Goal: Task Accomplishment & Management: Manage account settings

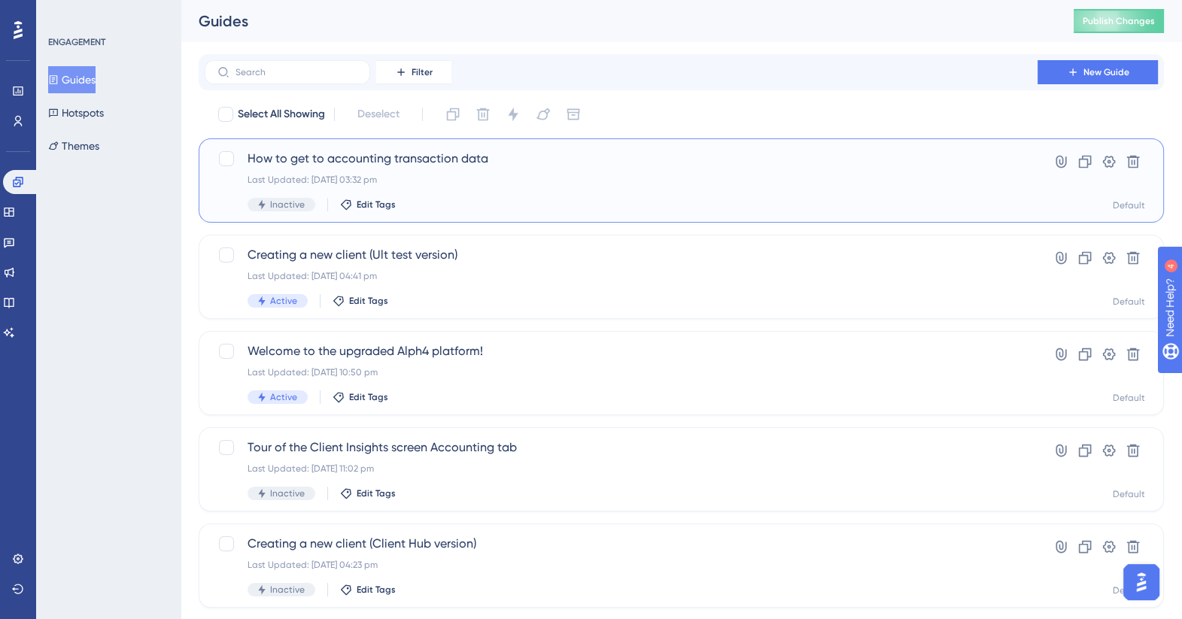
click at [335, 156] on span "How to get to accounting transaction data" at bounding box center [620, 159] width 747 height 18
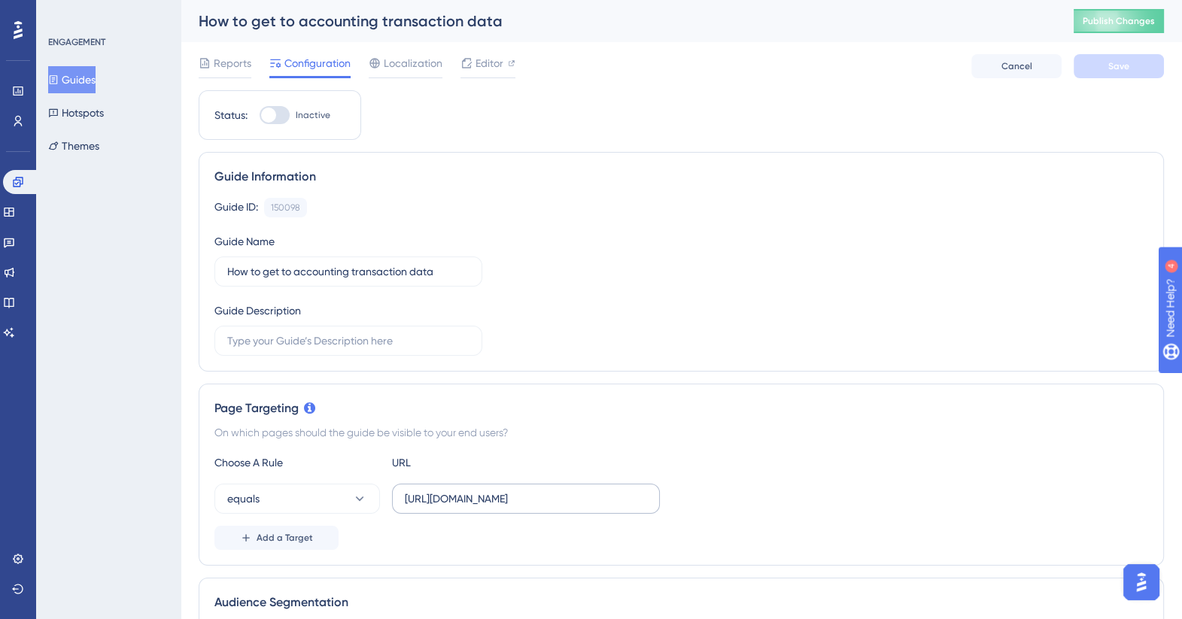
drag, startPoint x: 401, startPoint y: 500, endPoint x: 611, endPoint y: 500, distance: 209.9
click at [611, 500] on label "[URL][DOMAIN_NAME]" at bounding box center [526, 499] width 268 height 30
click at [611, 500] on input "[URL][DOMAIN_NAME]" at bounding box center [526, 498] width 242 height 17
click at [608, 500] on input "[URL][DOMAIN_NAME]" at bounding box center [526, 498] width 242 height 17
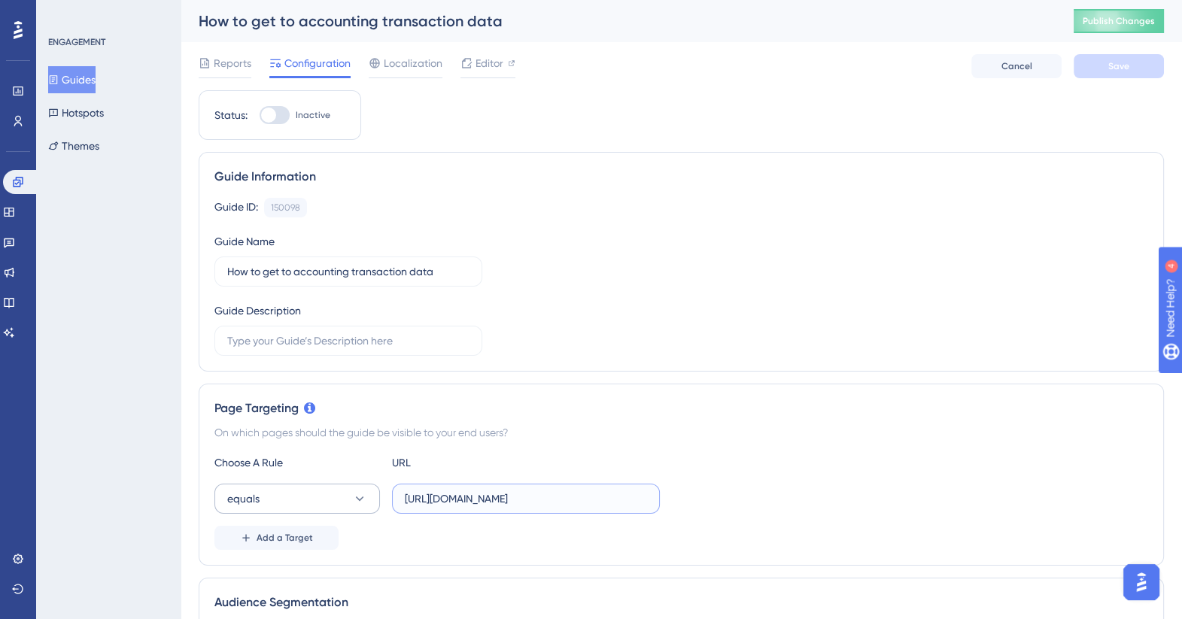
scroll to position [0, 0]
drag, startPoint x: 646, startPoint y: 500, endPoint x: 322, endPoint y: 493, distance: 324.3
click at [323, 494] on div "equals [URL][DOMAIN_NAME]" at bounding box center [436, 499] width 445 height 30
paste input "[URL][DOMAIN_NAME]"
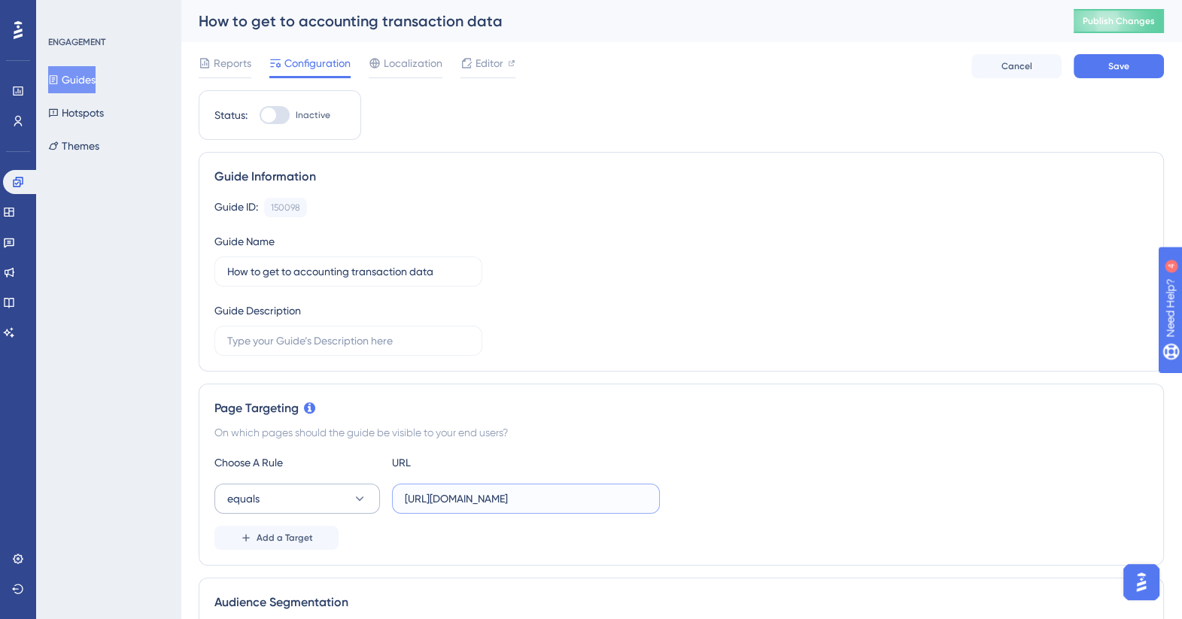
type input "[URL][DOMAIN_NAME]"
click at [362, 496] on icon at bounding box center [359, 498] width 15 height 15
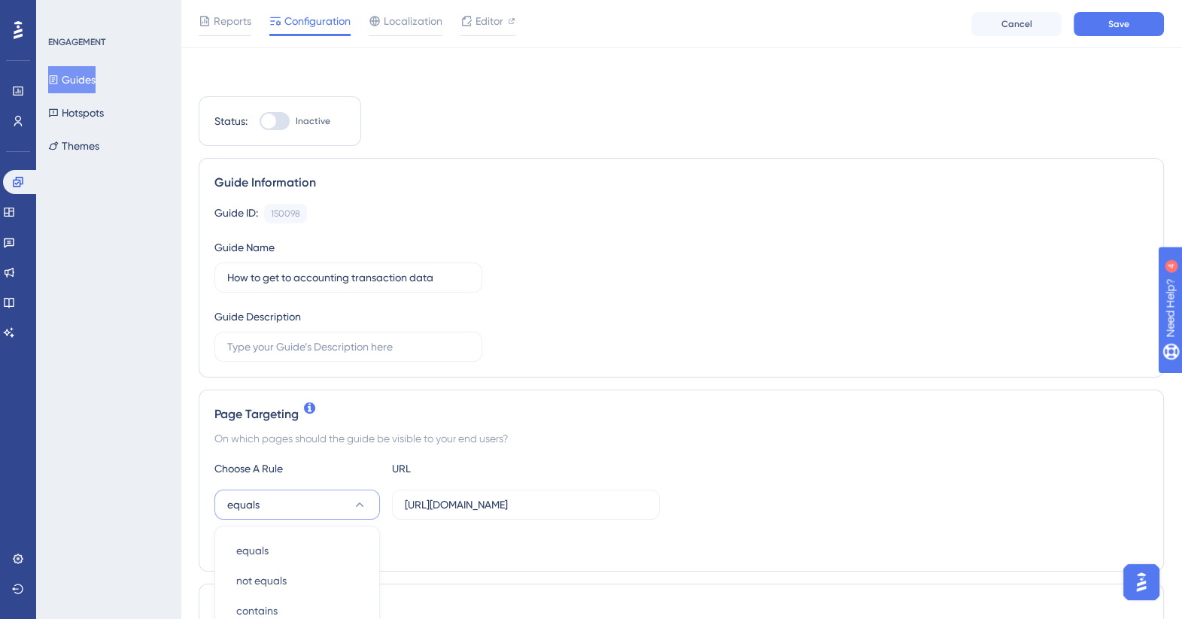
scroll to position [330, 0]
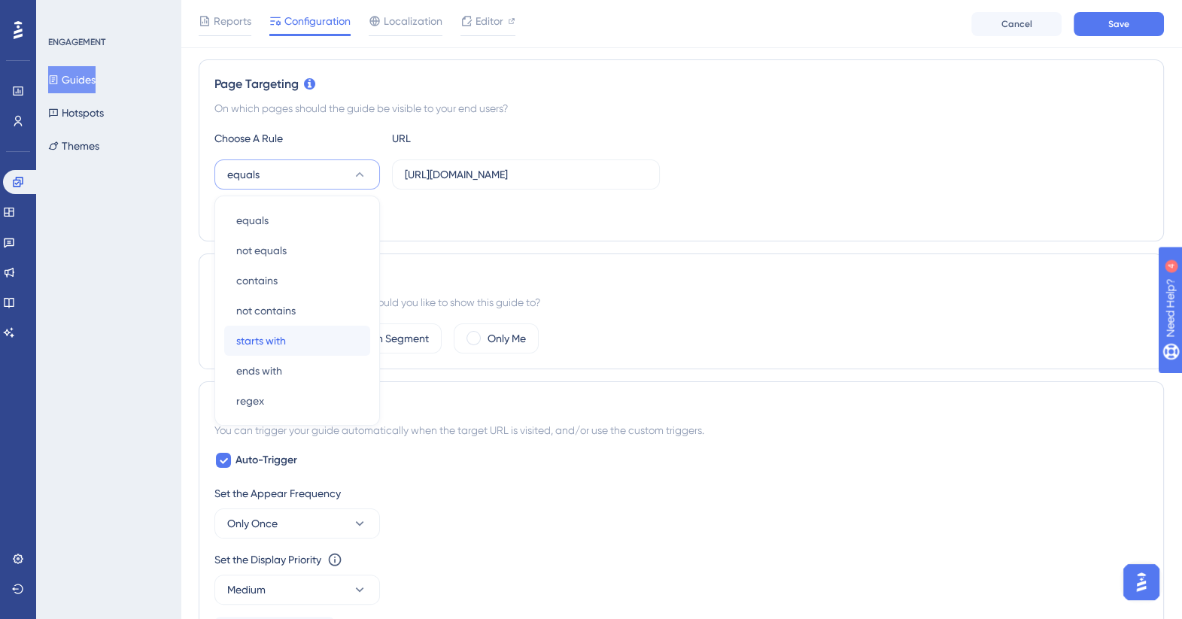
click at [247, 332] on span "starts with" at bounding box center [261, 341] width 50 height 18
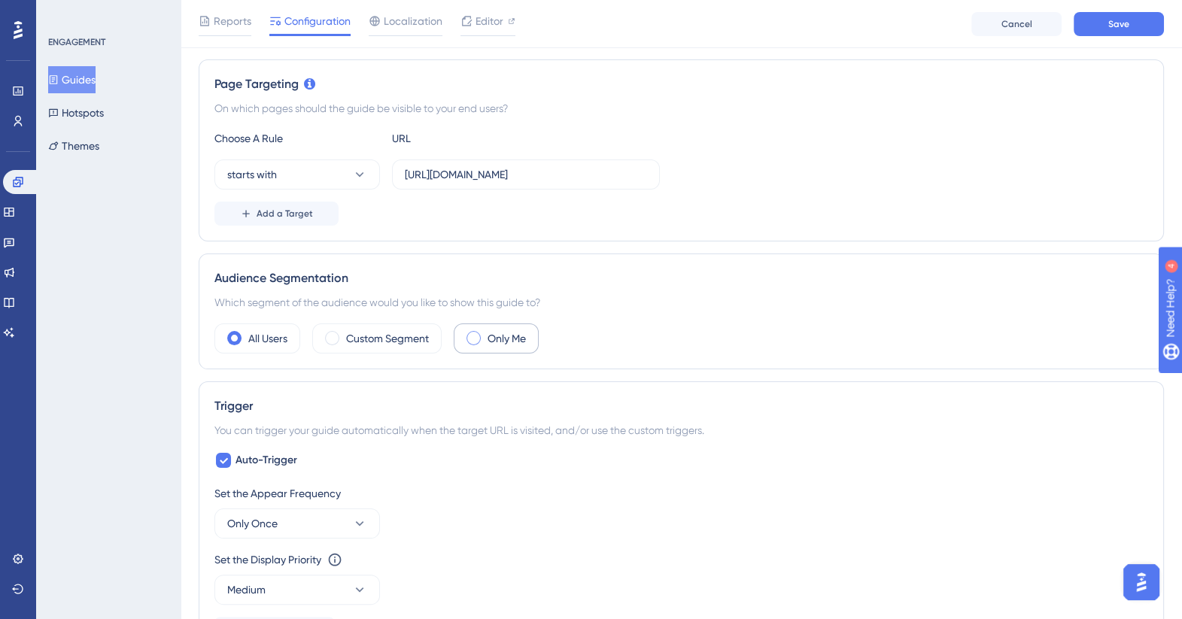
click at [472, 331] on span at bounding box center [473, 338] width 14 height 14
click at [485, 333] on input "radio" at bounding box center [485, 333] width 0 height 0
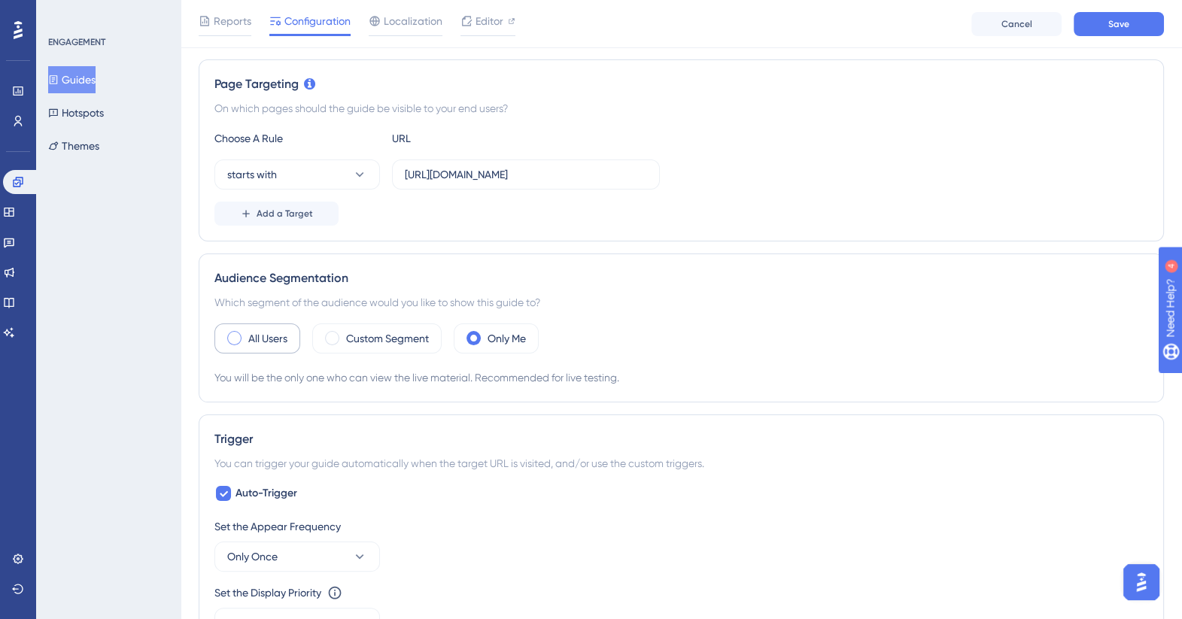
click at [234, 333] on span at bounding box center [234, 338] width 14 height 14
click at [246, 333] on input "radio" at bounding box center [246, 333] width 0 height 0
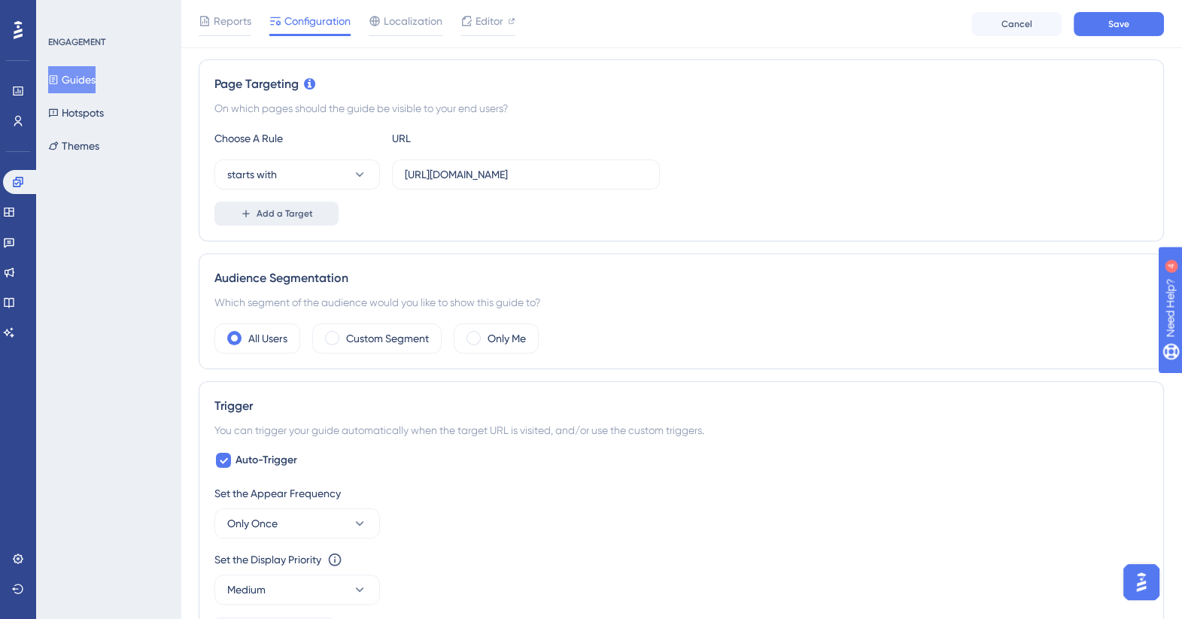
click at [296, 214] on span "Add a Target" at bounding box center [285, 214] width 56 height 12
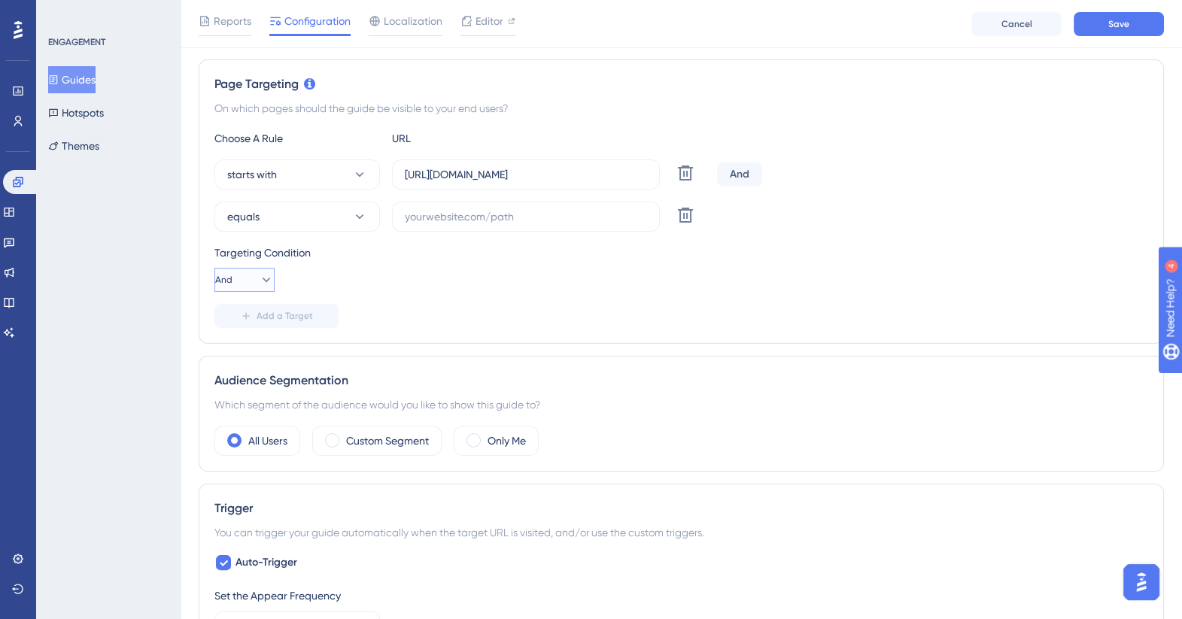
click at [259, 275] on icon at bounding box center [266, 279] width 15 height 15
click at [244, 350] on div "Or Or" at bounding box center [244, 353] width 29 height 30
click at [418, 213] on input "text" at bounding box center [526, 216] width 242 height 17
click at [370, 216] on button "equals" at bounding box center [296, 217] width 165 height 30
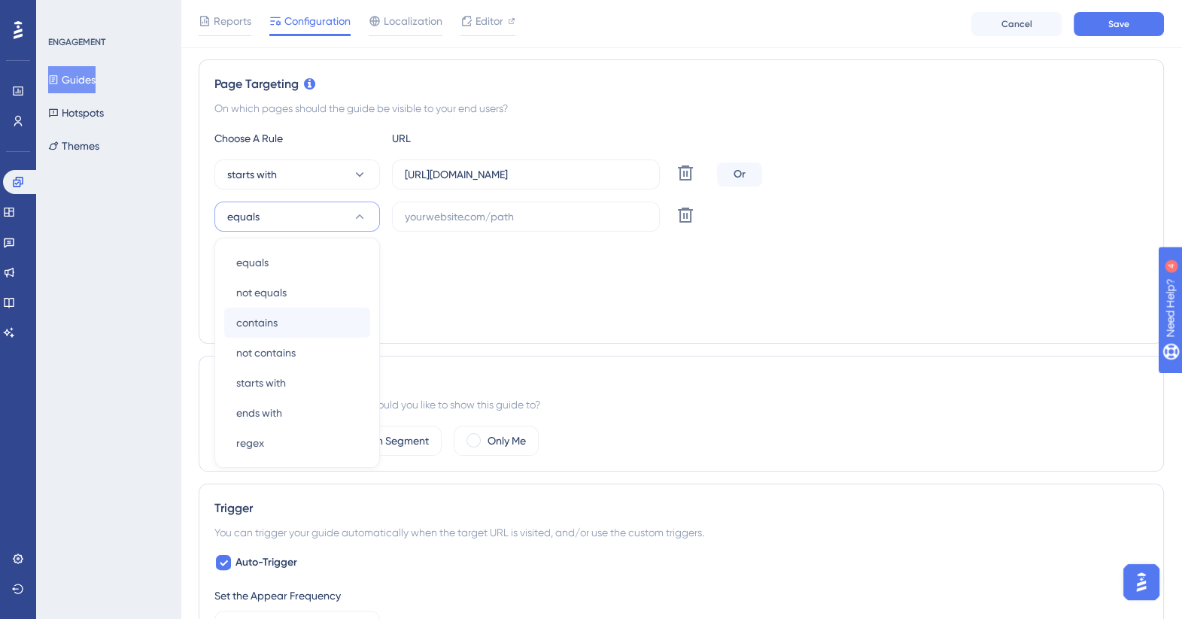
scroll to position [372, 0]
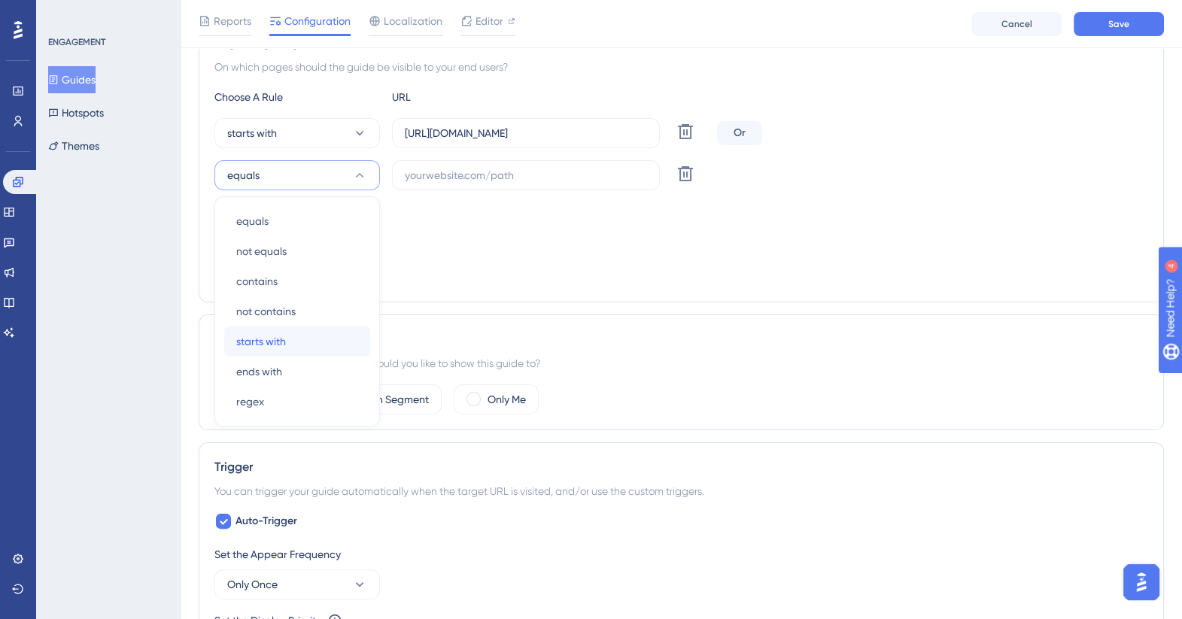
click at [247, 335] on span "starts with" at bounding box center [261, 342] width 50 height 18
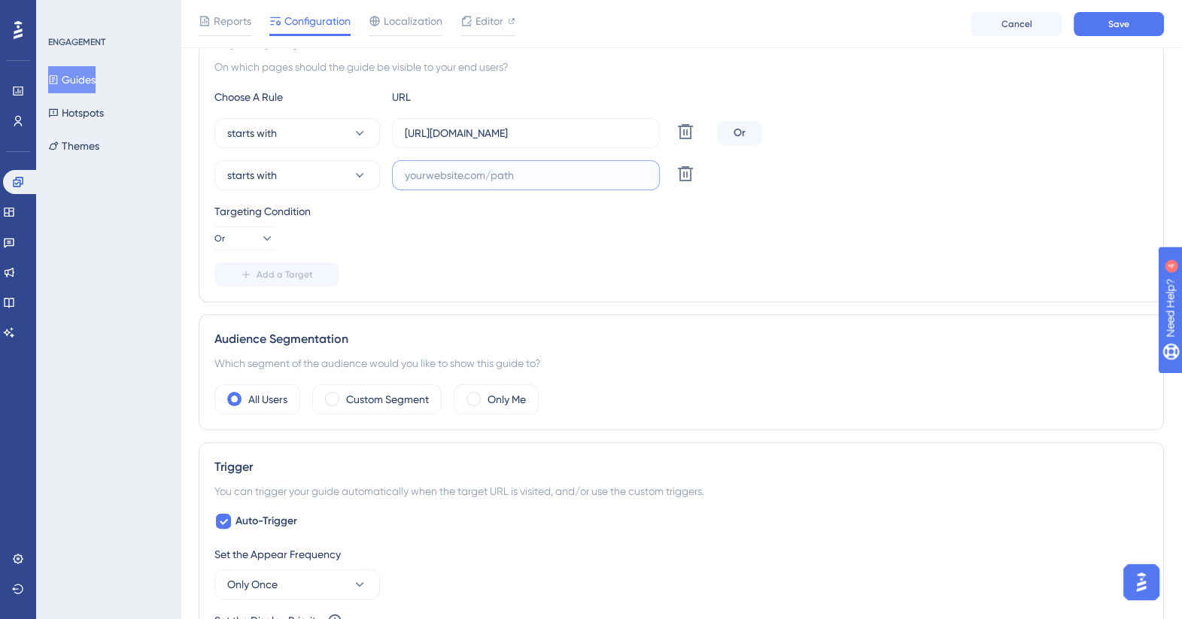
click at [406, 168] on input "text" at bounding box center [526, 175] width 242 height 17
paste input "https://portaltest.alph4.uk/client-insights#/banking/"
click at [628, 173] on input "https://portaltest.alph4.uk/client-insights#/banking/" at bounding box center [526, 175] width 242 height 17
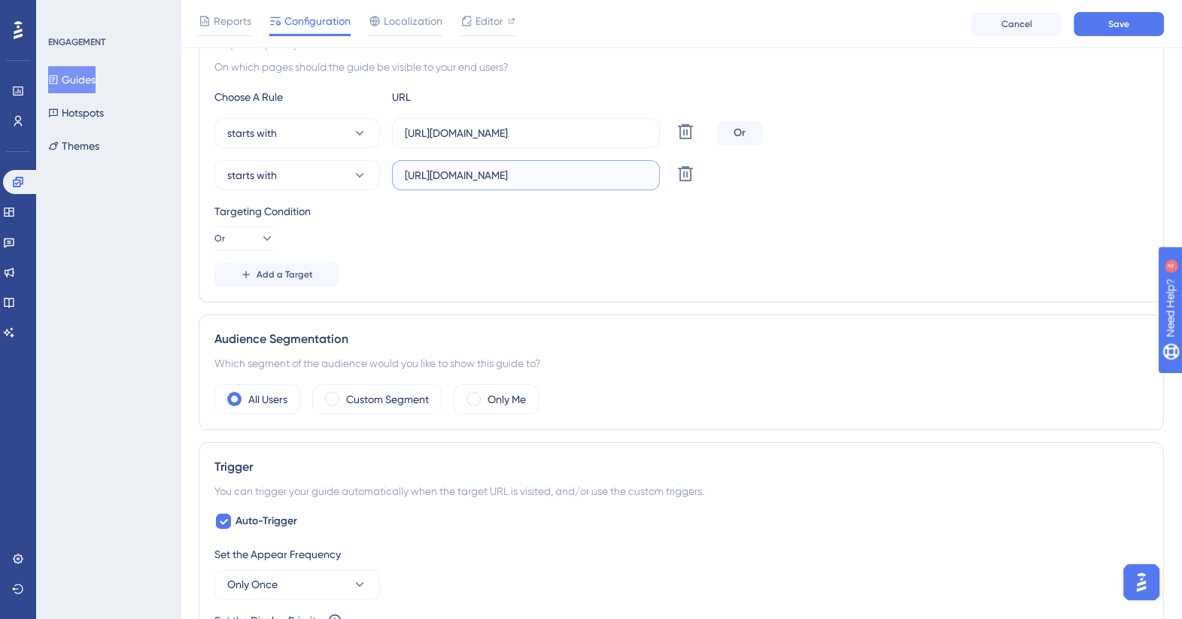
type input "https://portaltest.alph4.uk/client-insights#/accounting/"
click at [604, 243] on div "Targeting Condition Or" at bounding box center [681, 226] width 934 height 48
click at [1105, 29] on button "Save" at bounding box center [1118, 24] width 90 height 24
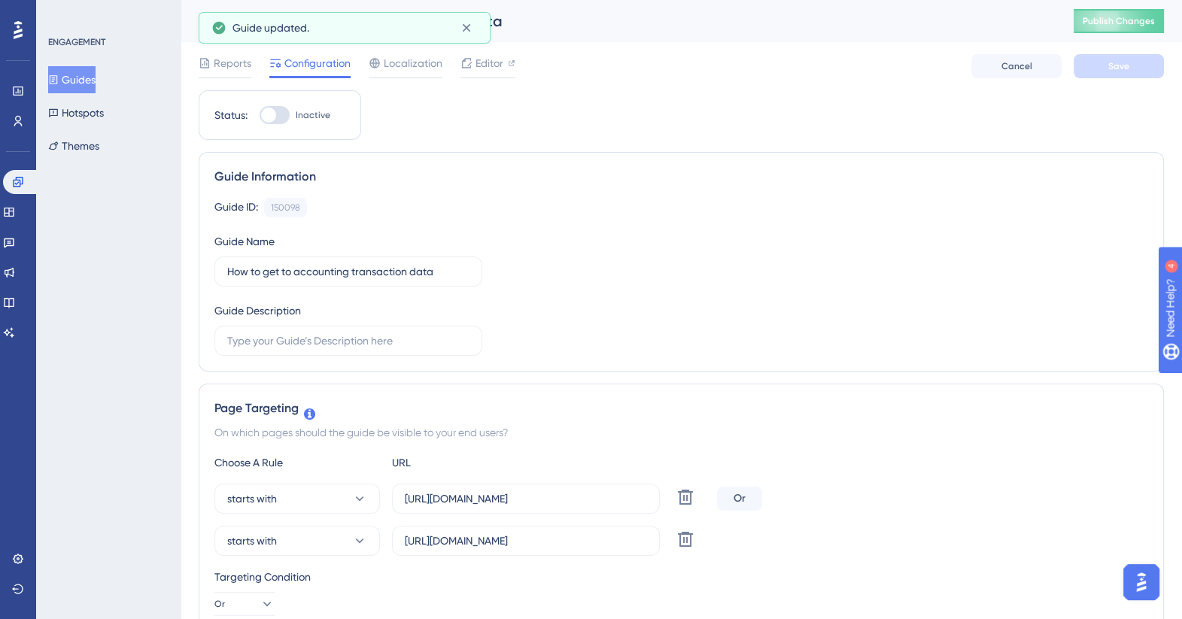
click at [282, 111] on div at bounding box center [275, 115] width 30 height 18
click at [260, 115] on input "Inactive" at bounding box center [259, 115] width 1 height 1
checkbox input "true"
click at [1116, 69] on span "Save" at bounding box center [1118, 66] width 21 height 12
click at [1114, 23] on span "Publish Changes" at bounding box center [1119, 21] width 72 height 12
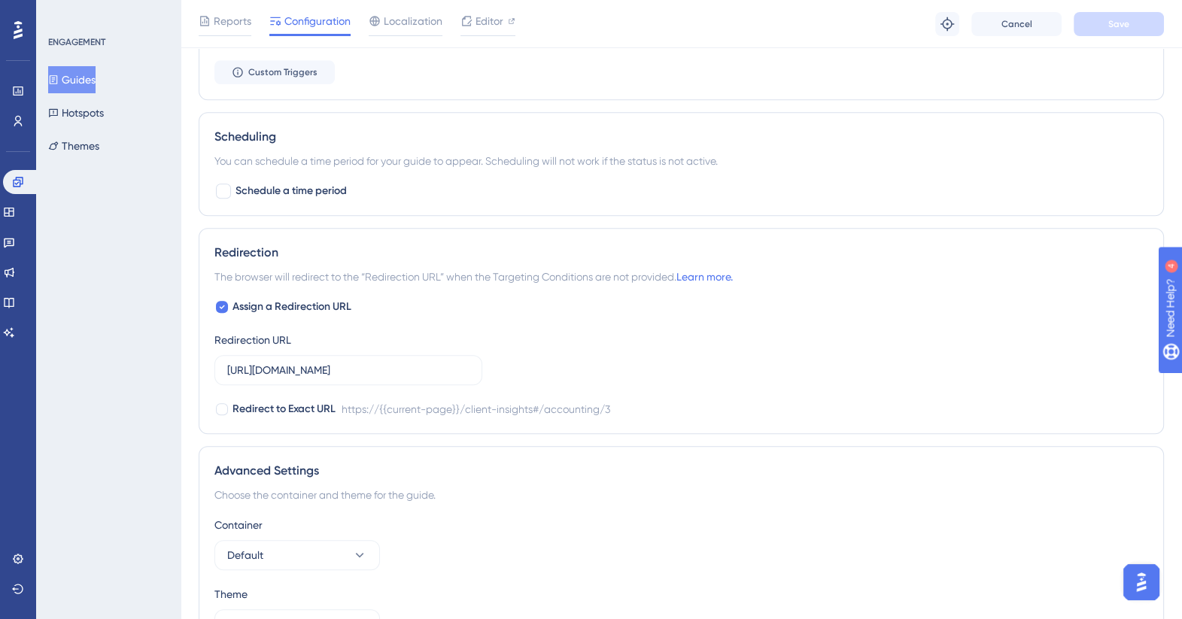
scroll to position [612, 0]
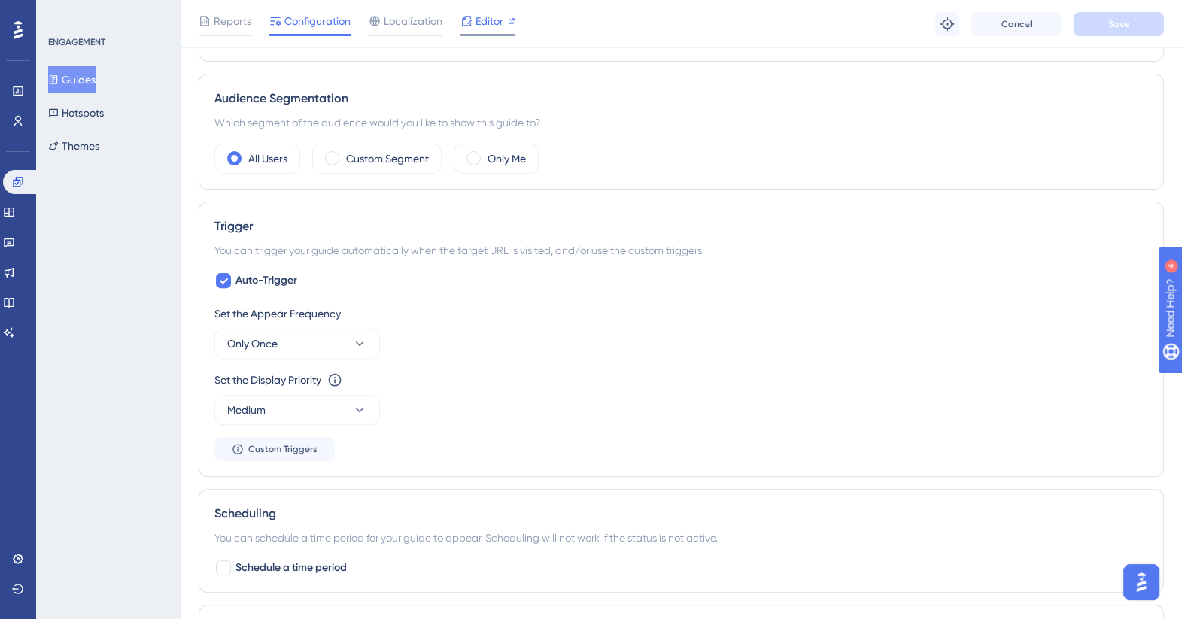
click at [481, 26] on span "Editor" at bounding box center [489, 21] width 28 height 18
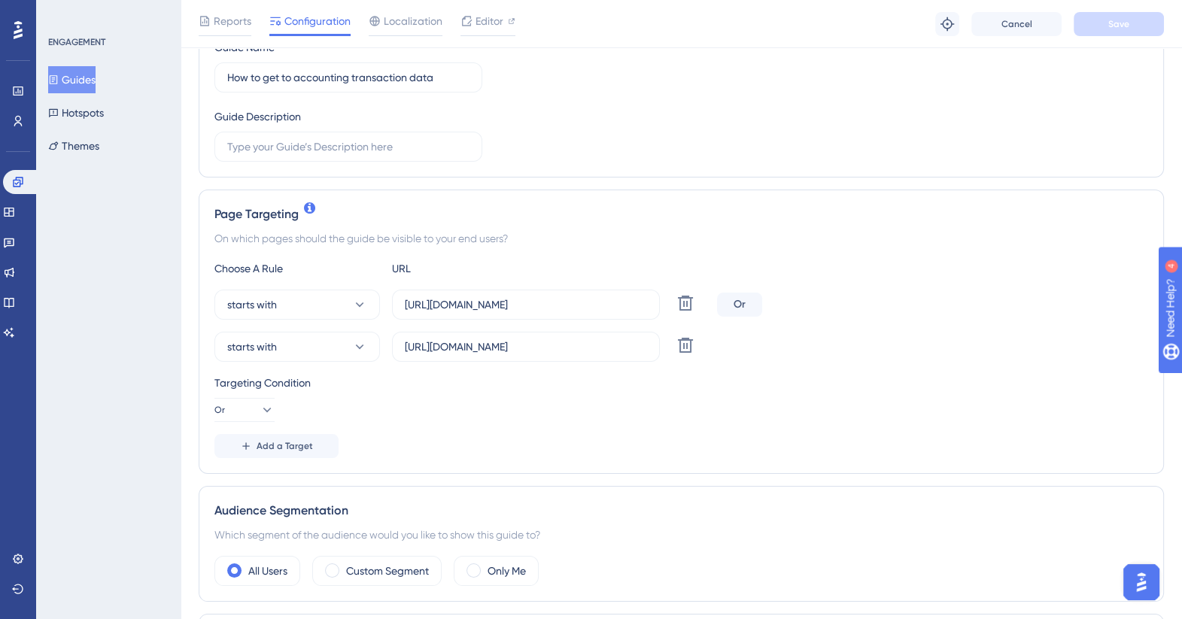
scroll to position [470, 0]
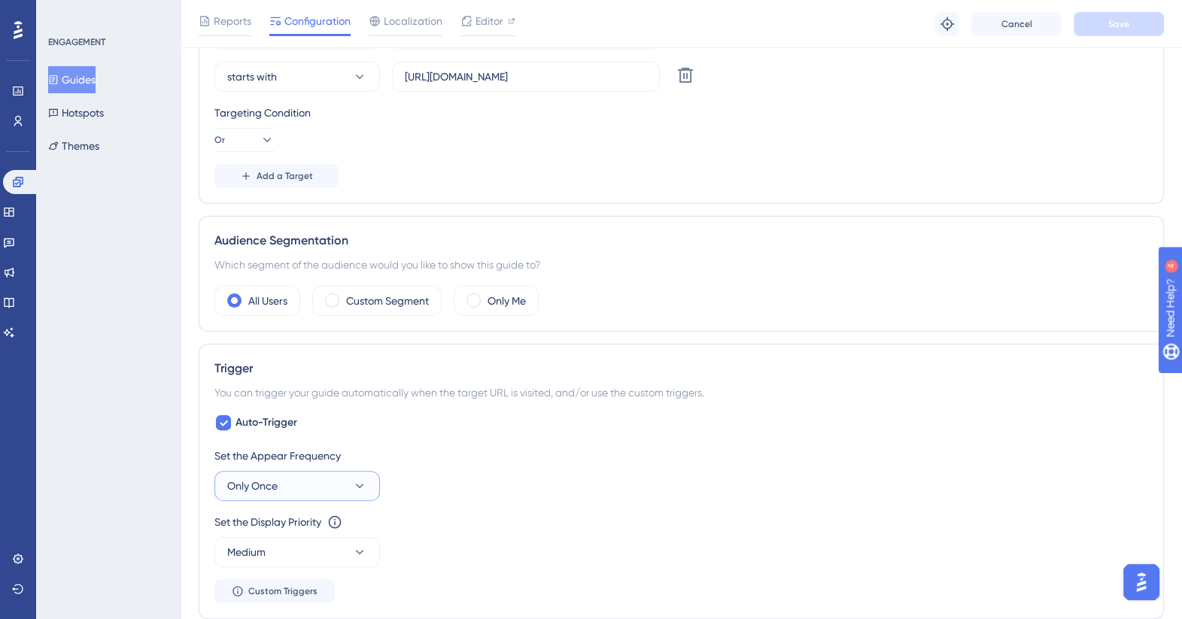
click at [362, 489] on icon at bounding box center [359, 485] width 15 height 15
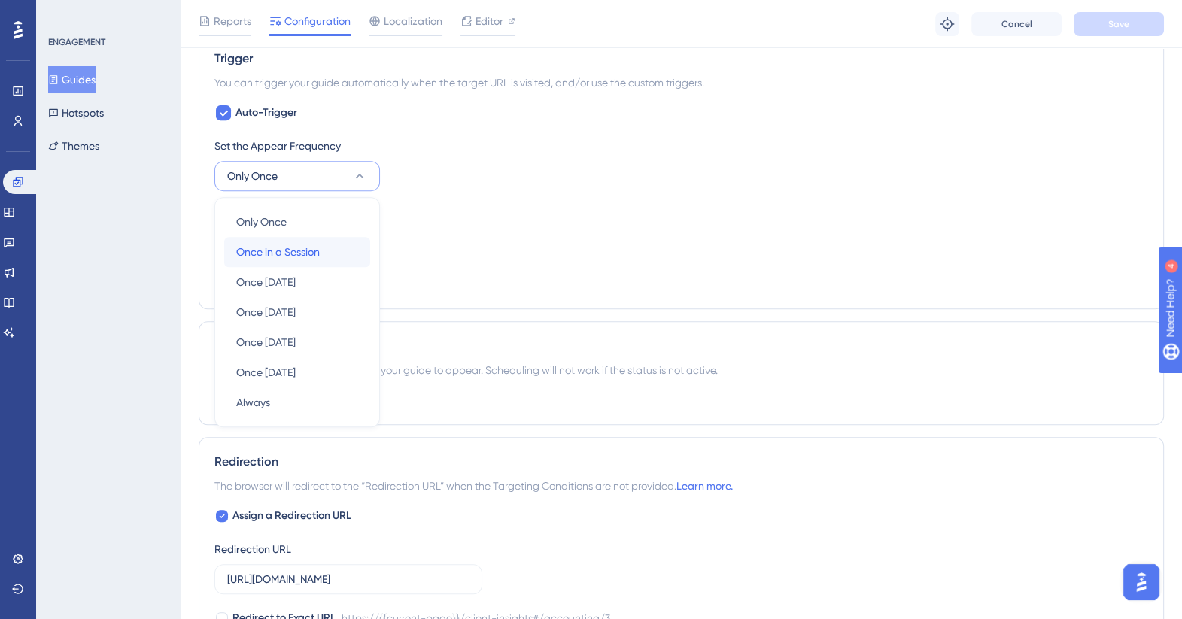
click at [284, 253] on span "Once in a Session" at bounding box center [278, 252] width 84 height 18
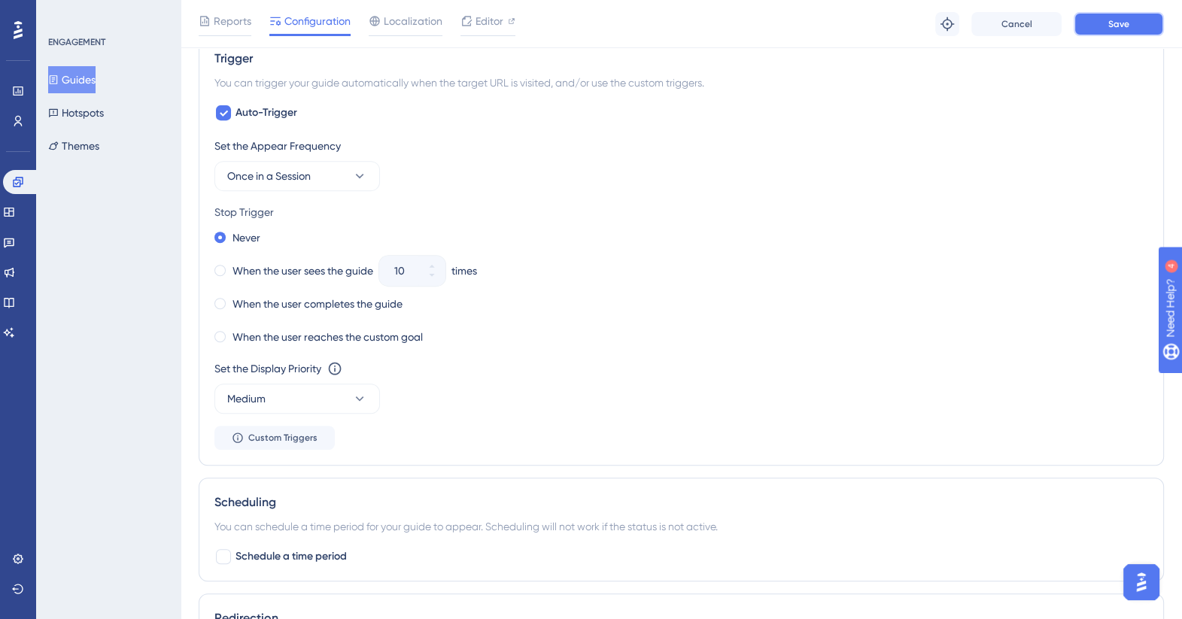
click at [1129, 23] on button "Save" at bounding box center [1118, 24] width 90 height 24
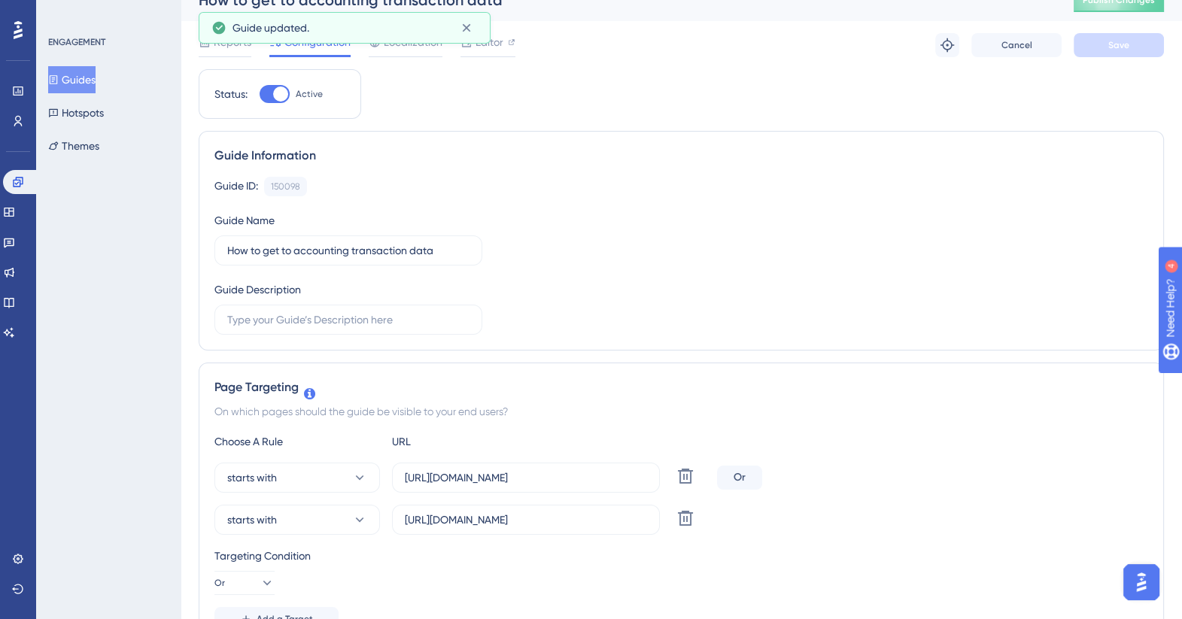
scroll to position [0, 0]
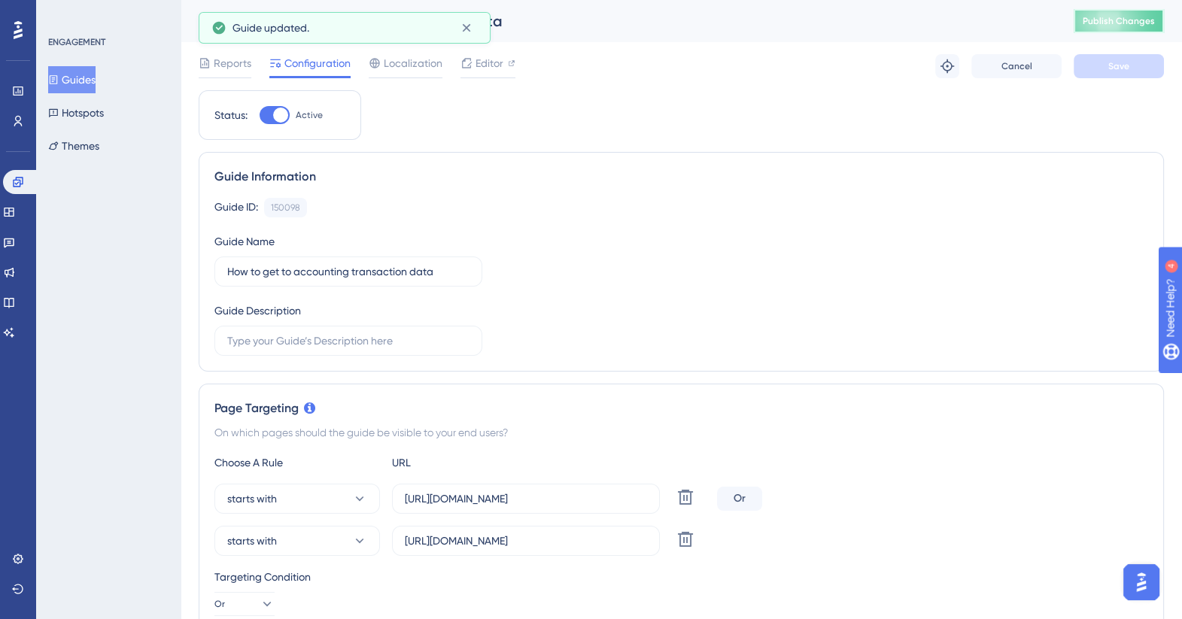
click at [1136, 24] on span "Publish Changes" at bounding box center [1119, 21] width 72 height 12
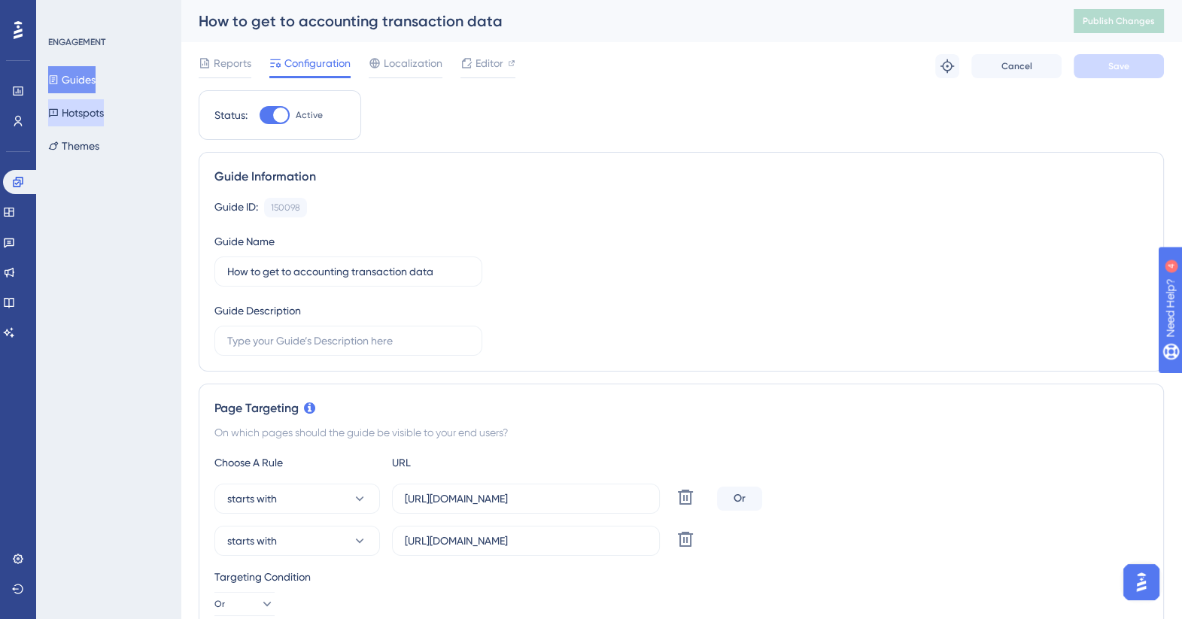
click at [77, 113] on button "Hotspots" at bounding box center [76, 112] width 56 height 27
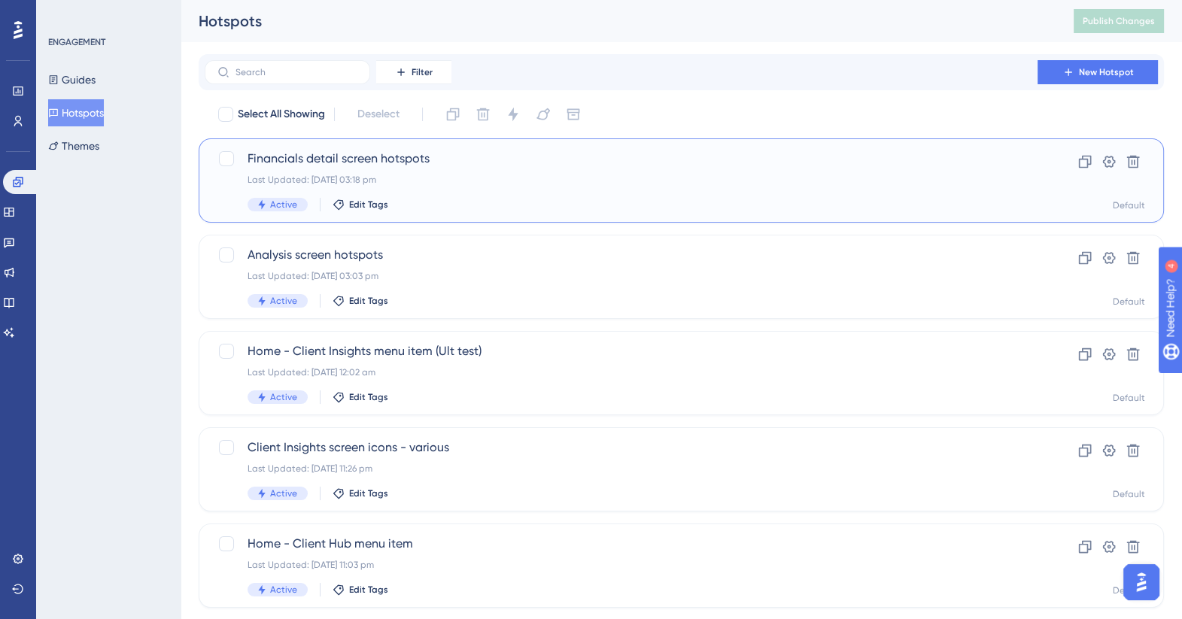
click at [320, 159] on span "Financials detail screen hotspots" at bounding box center [620, 159] width 747 height 18
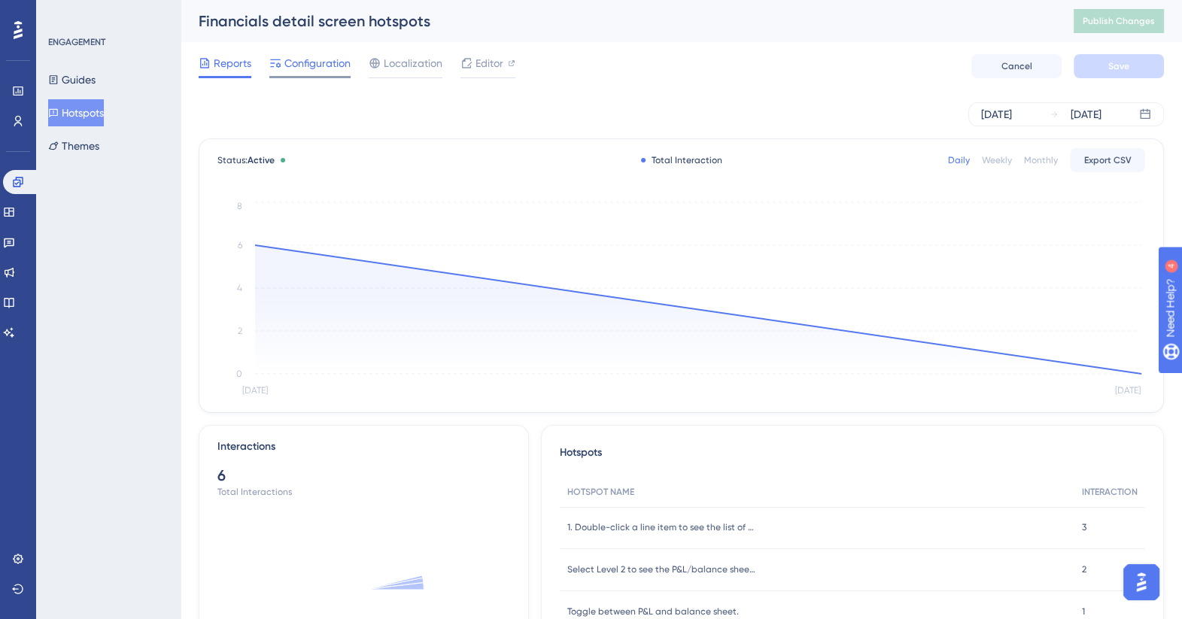
click at [311, 65] on span "Configuration" at bounding box center [317, 63] width 66 height 18
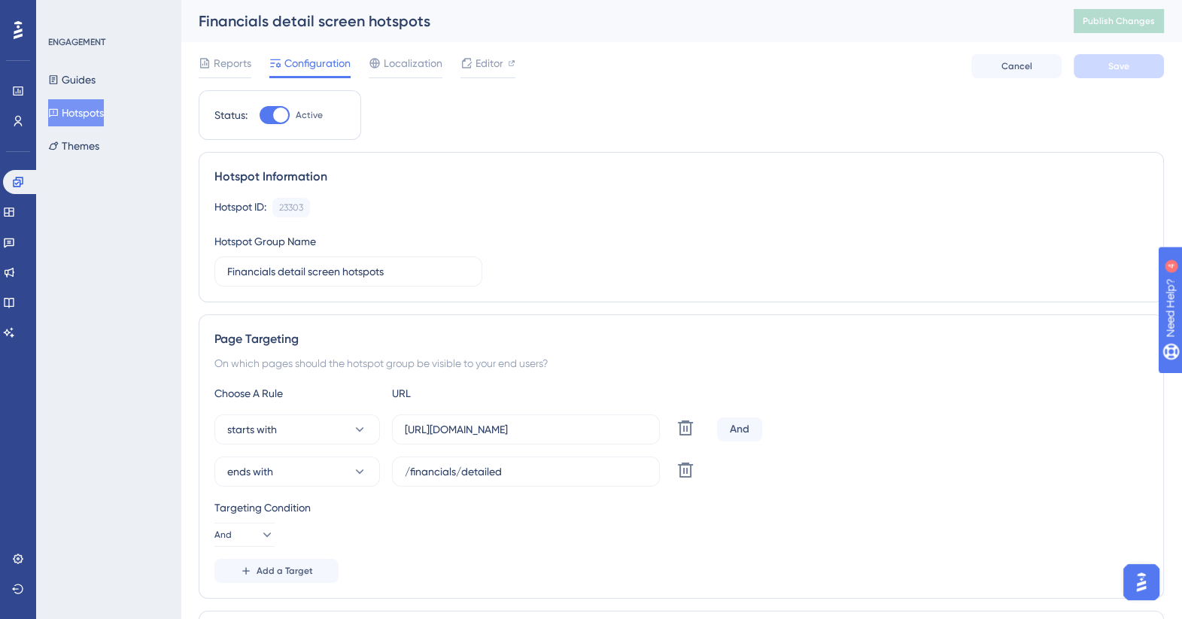
click at [75, 104] on button "Hotspots" at bounding box center [76, 112] width 56 height 27
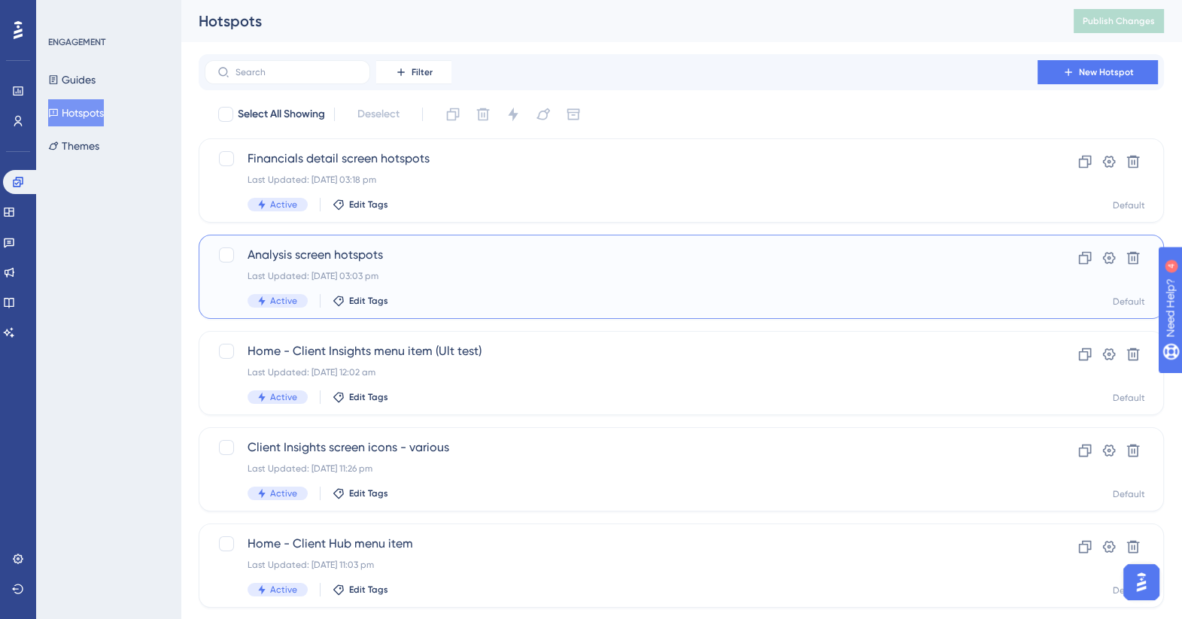
click at [312, 254] on span "Analysis screen hotspots" at bounding box center [620, 255] width 747 height 18
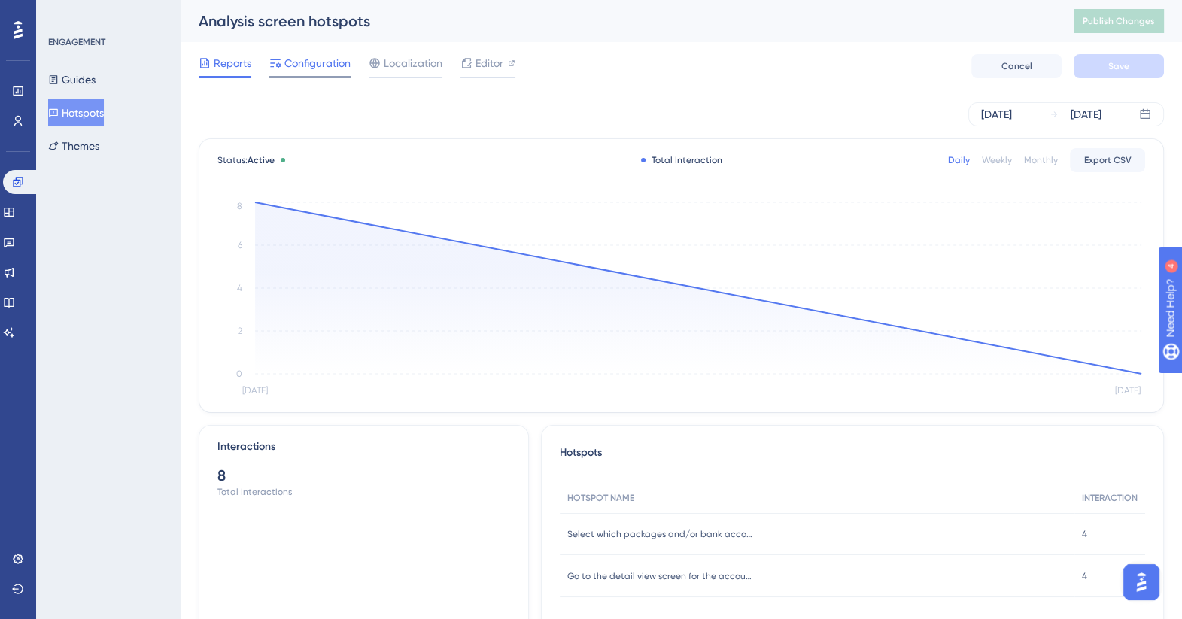
click at [303, 73] on div "Configuration" at bounding box center [309, 66] width 81 height 24
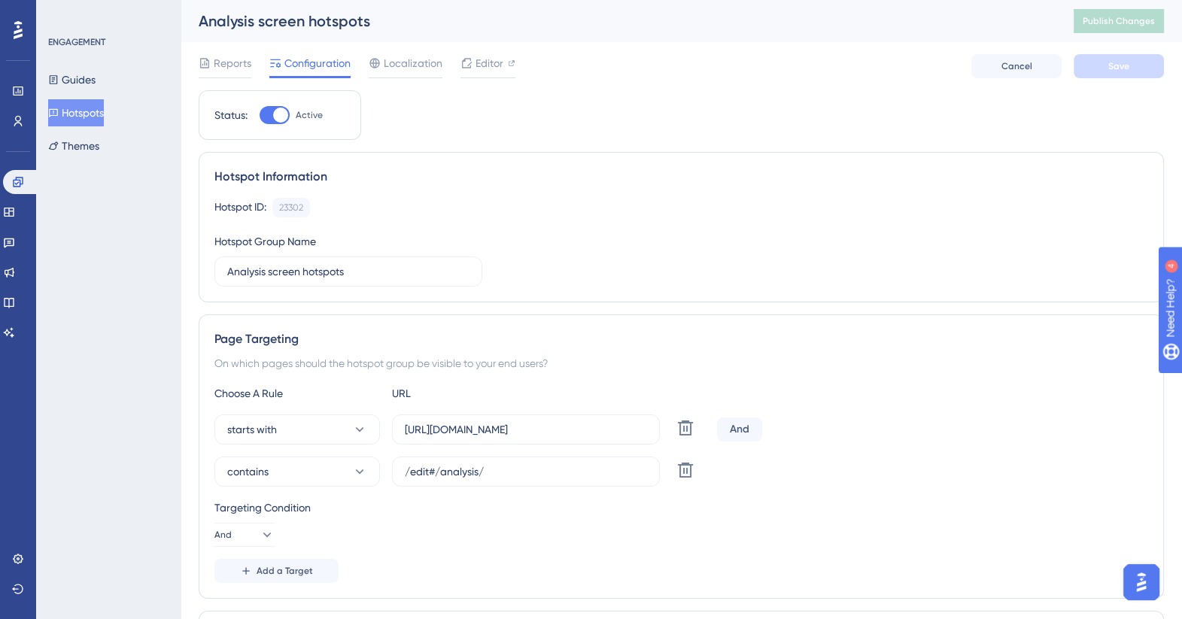
click at [88, 107] on button "Hotspots" at bounding box center [76, 112] width 56 height 27
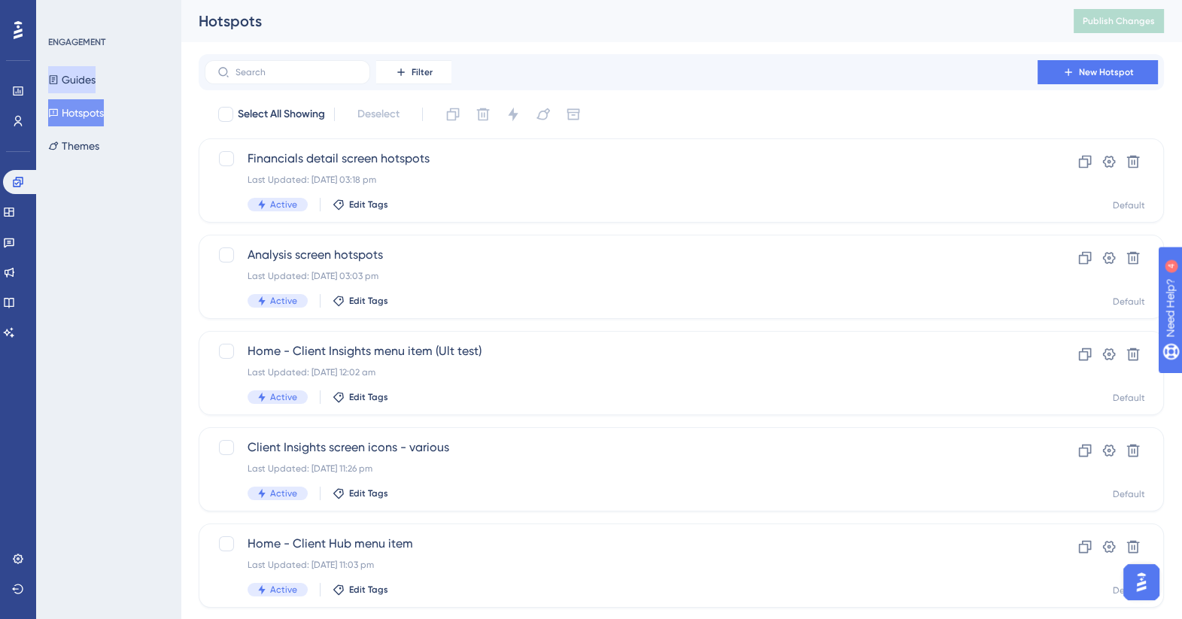
click at [90, 83] on button "Guides" at bounding box center [71, 79] width 47 height 27
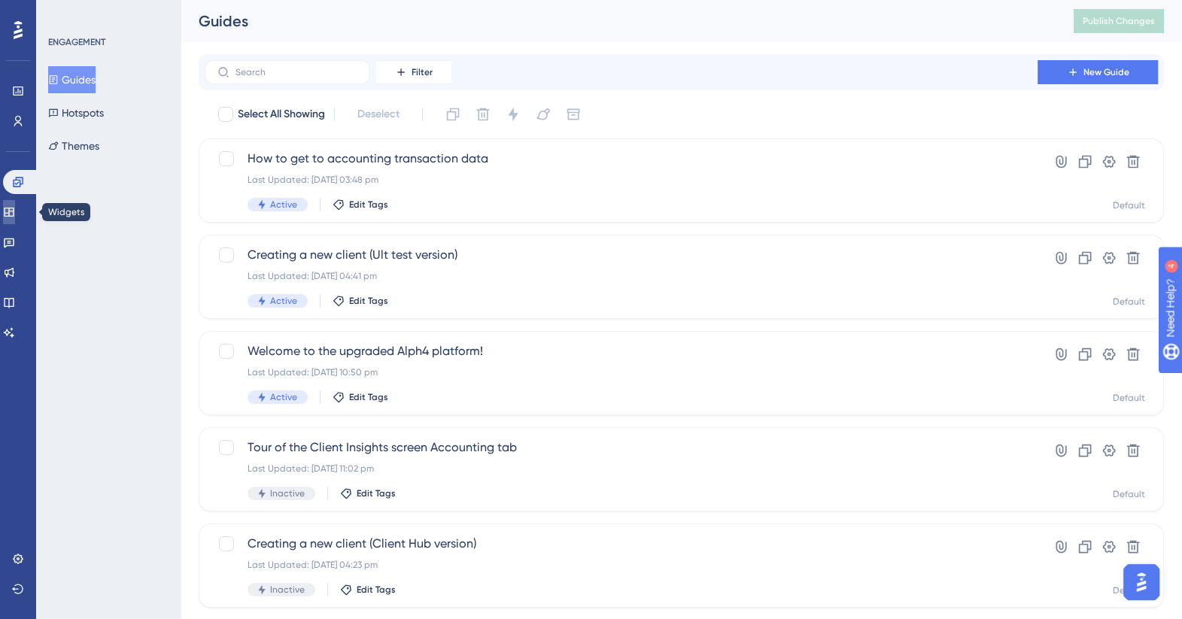
click at [14, 211] on icon at bounding box center [9, 212] width 10 height 9
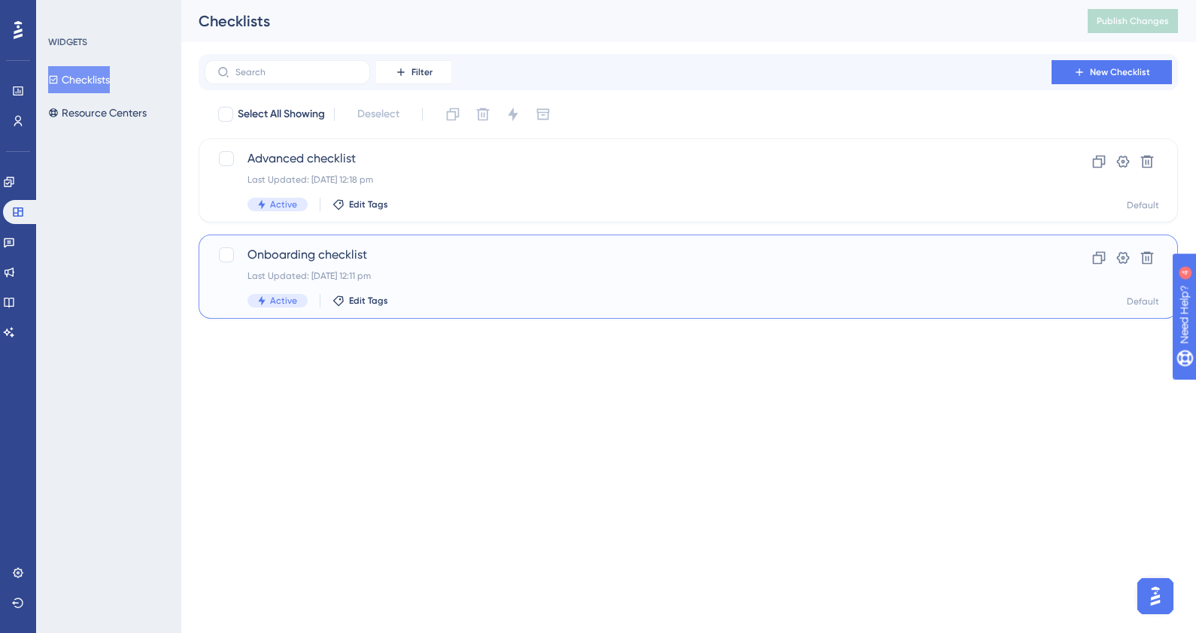
click at [308, 253] on span "Onboarding checklist" at bounding box center [627, 255] width 761 height 18
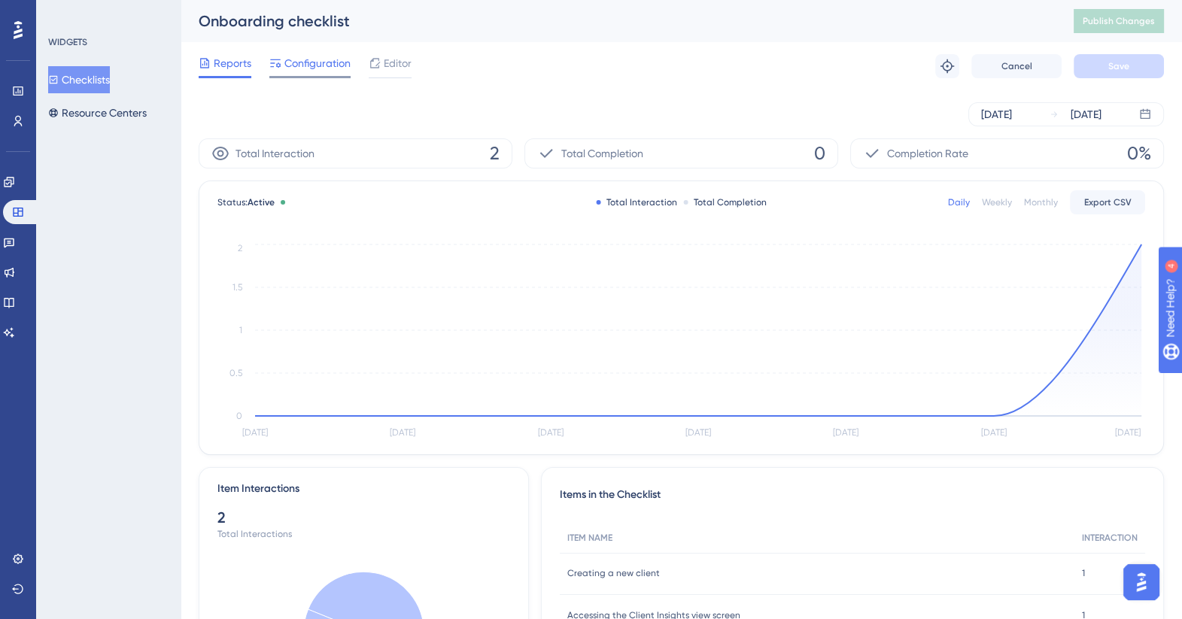
click at [282, 62] on div "Configuration" at bounding box center [309, 63] width 81 height 18
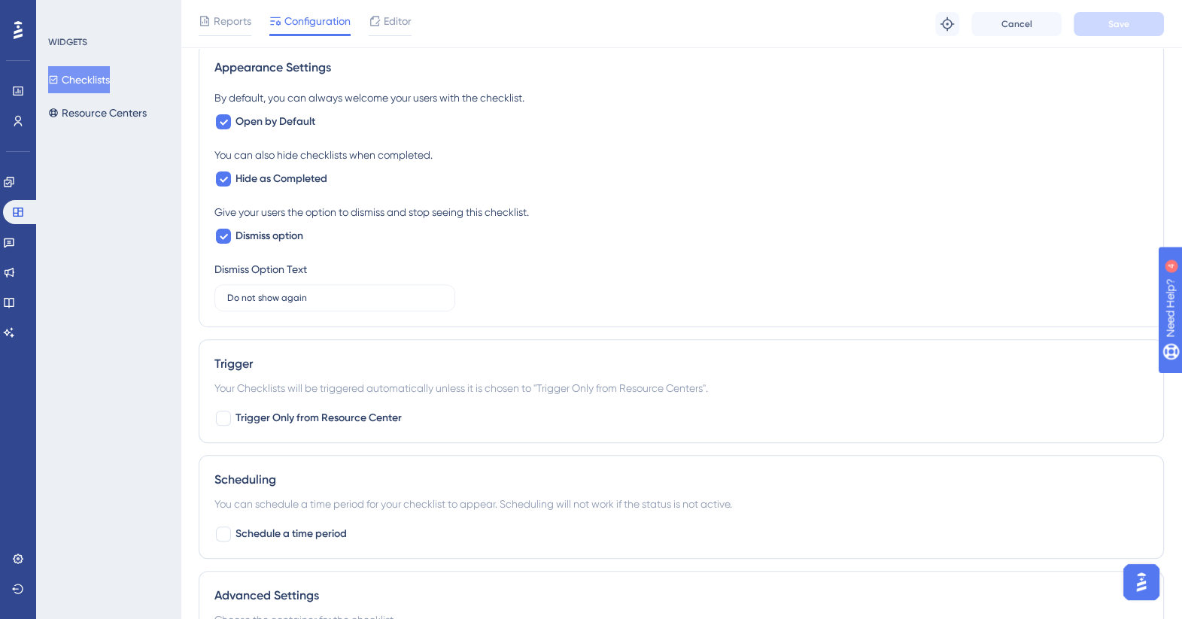
scroll to position [405, 0]
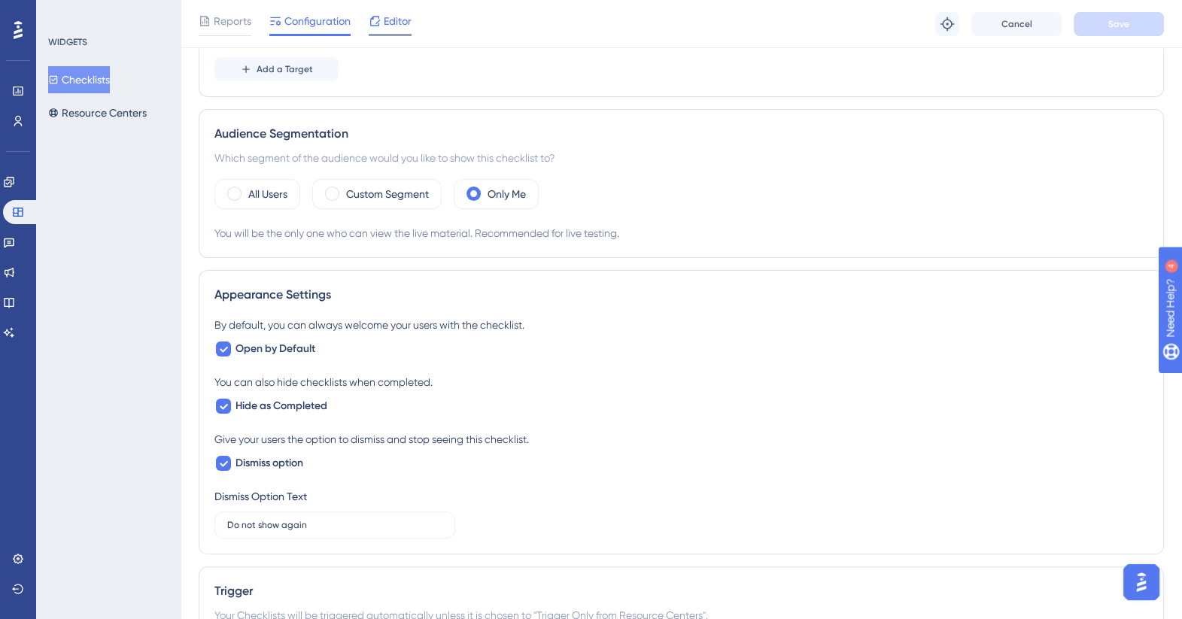
click at [402, 15] on span "Editor" at bounding box center [398, 21] width 28 height 18
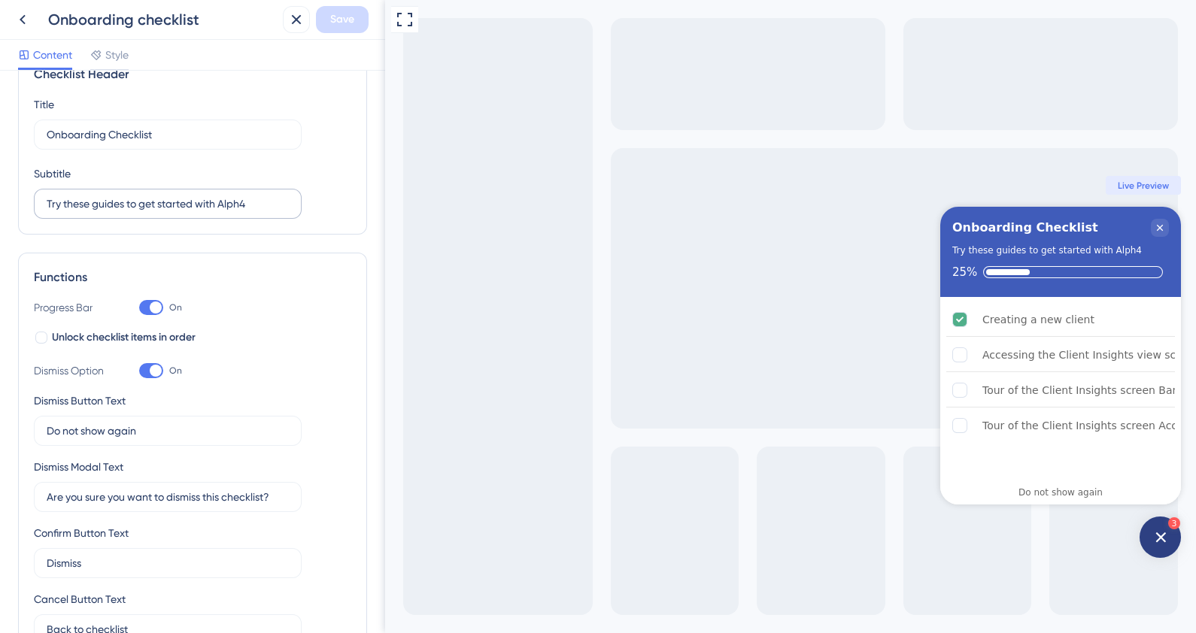
scroll to position [8, 0]
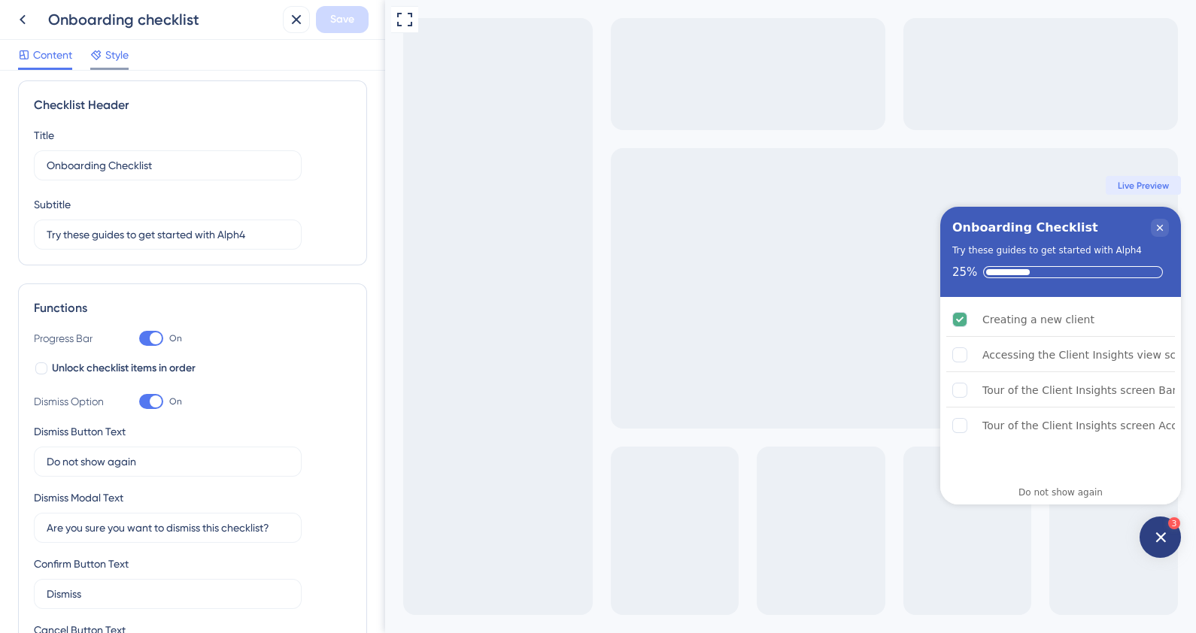
click at [95, 57] on icon at bounding box center [96, 55] width 10 height 10
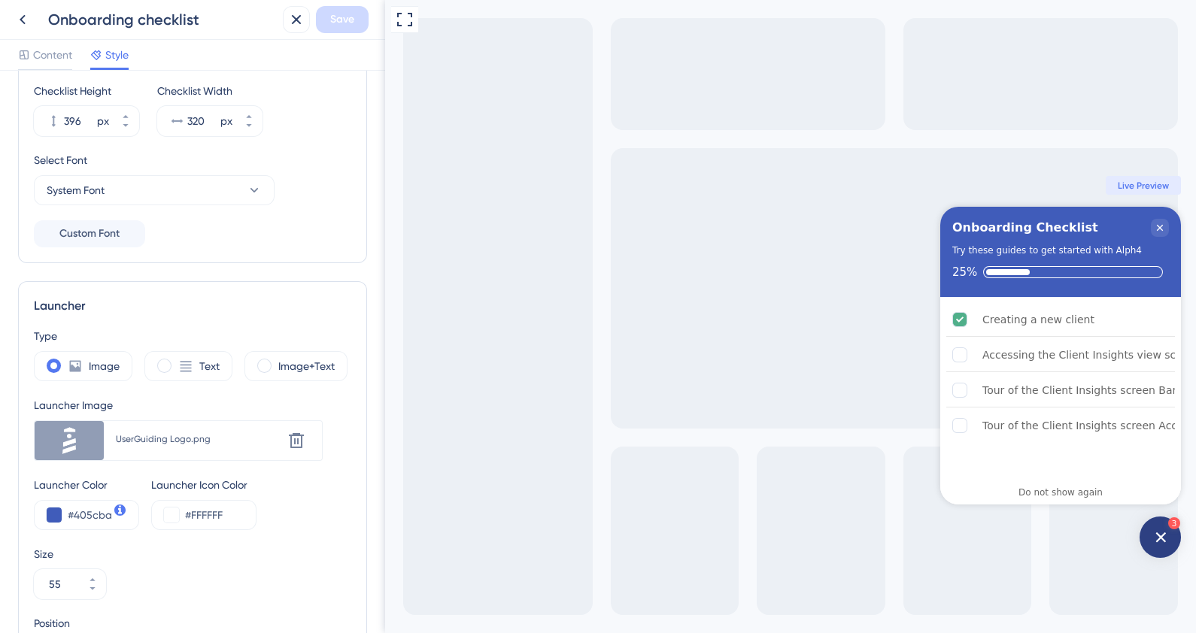
scroll to position [196, 0]
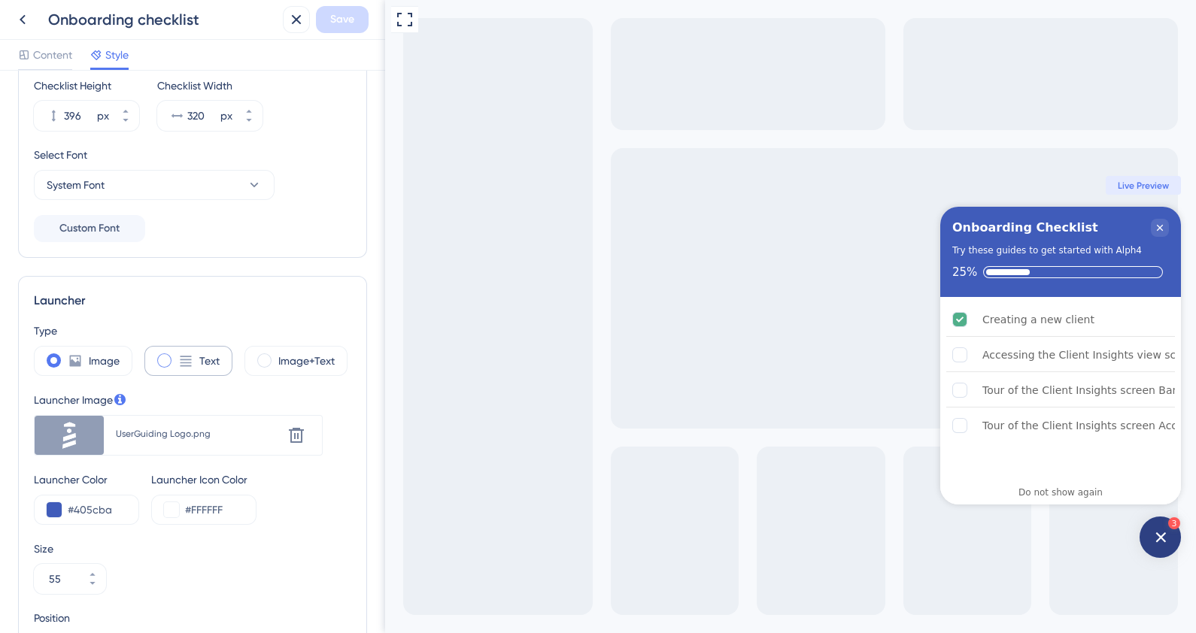
click at [205, 361] on label "Text" at bounding box center [209, 361] width 20 height 18
type input "34"
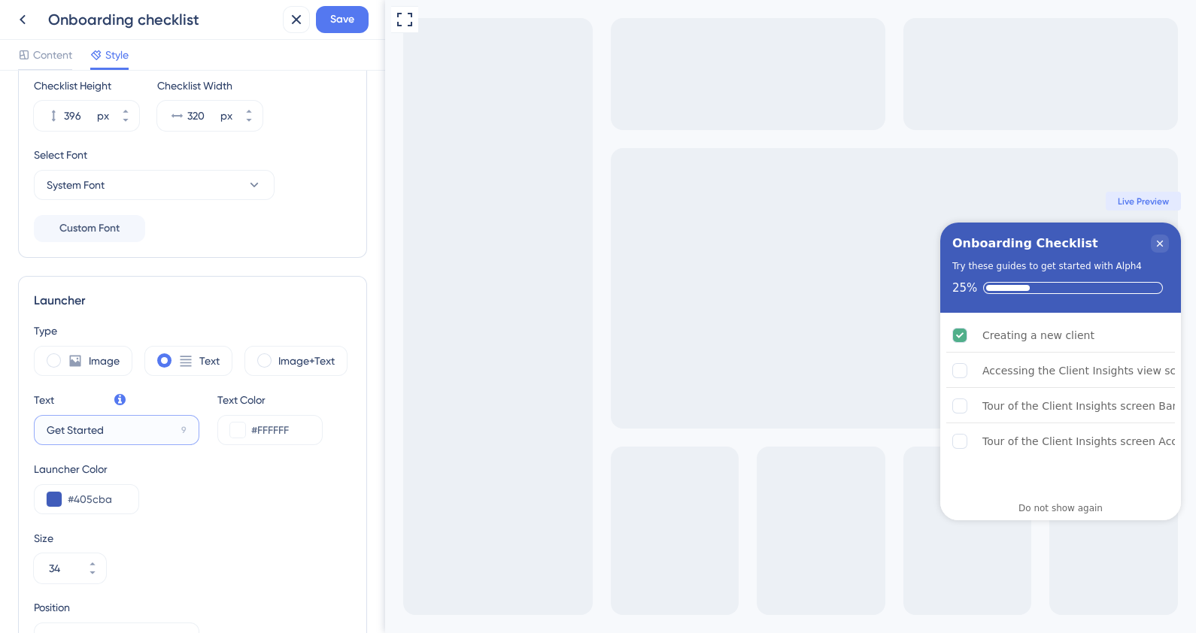
drag, startPoint x: 135, startPoint y: 427, endPoint x: -4, endPoint y: 426, distance: 139.2
click at [0, 0] on html "Onboarding checklist Save Content Style Color & Typography Header Color #405cba…" at bounding box center [598, 0] width 1196 height 0
type input "Guide me"
click at [334, 20] on span "Save" at bounding box center [342, 20] width 24 height 18
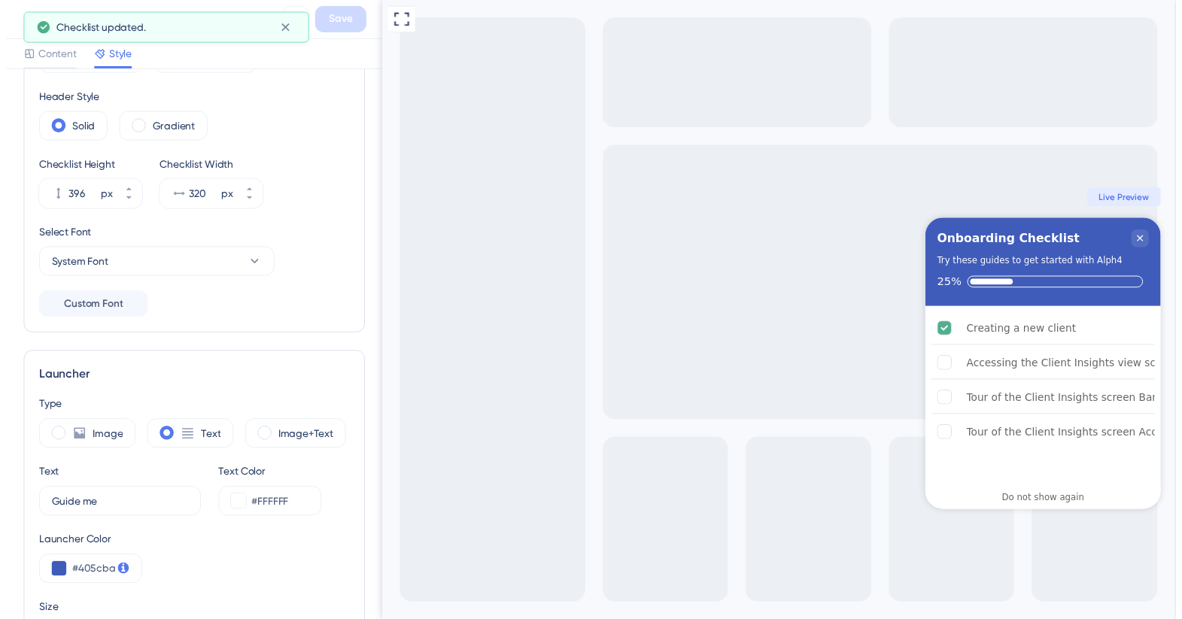
scroll to position [0, 0]
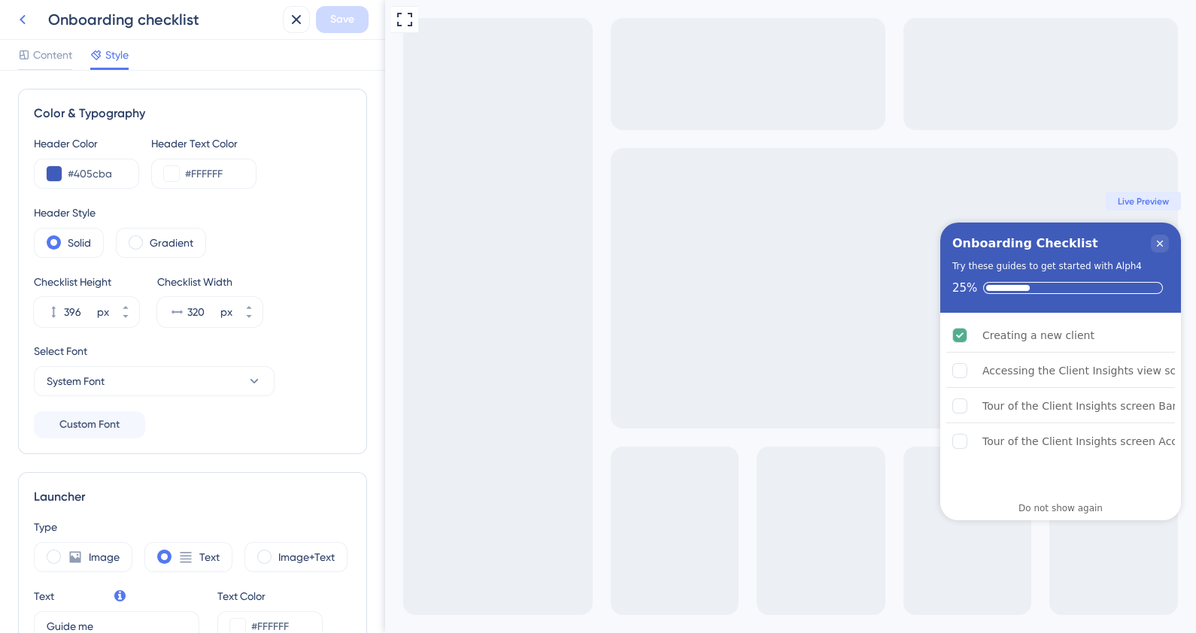
click at [14, 19] on icon at bounding box center [23, 20] width 18 height 18
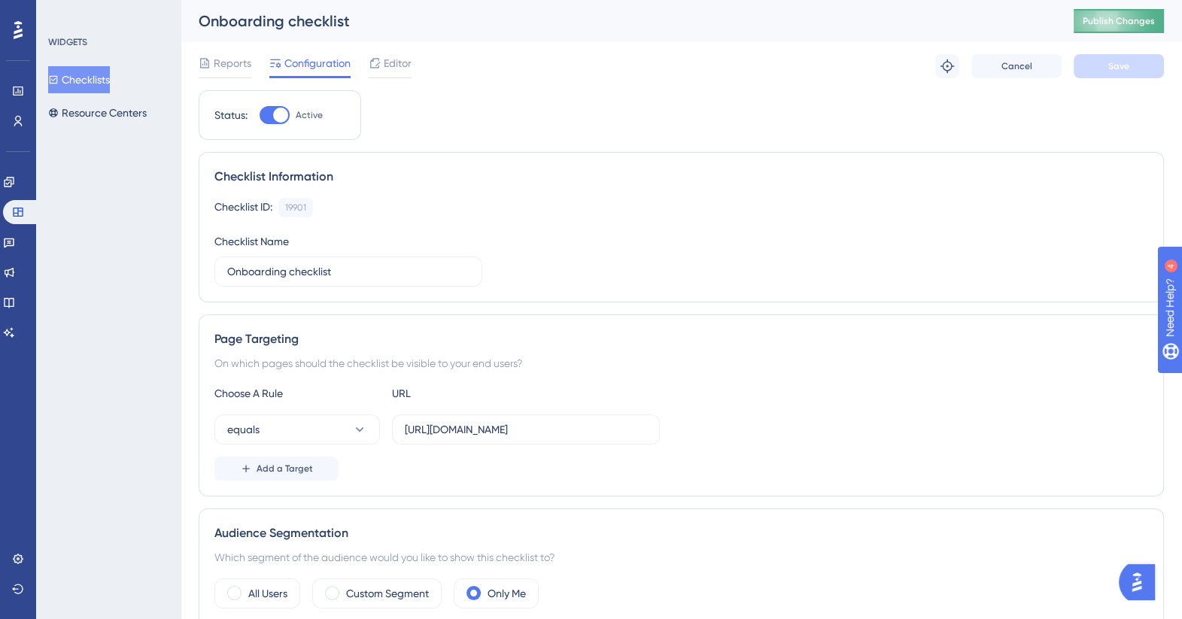
click at [1124, 31] on button "Publish Changes" at bounding box center [1118, 21] width 90 height 24
click at [380, 62] on icon at bounding box center [375, 63] width 12 height 12
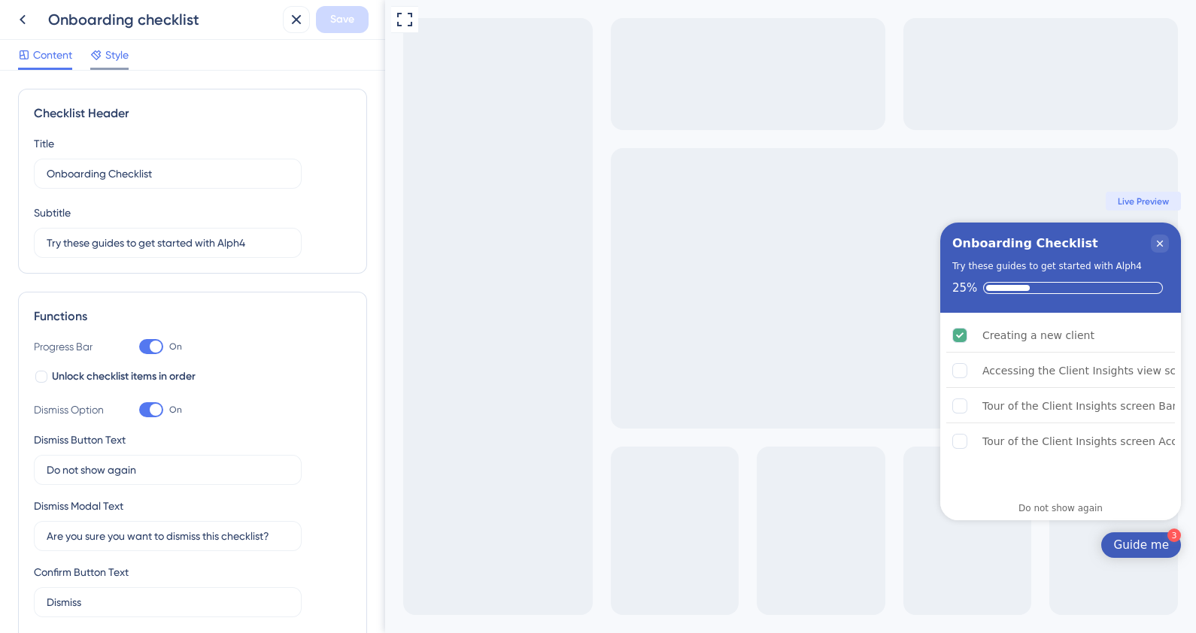
click at [109, 54] on span "Style" at bounding box center [116, 55] width 23 height 18
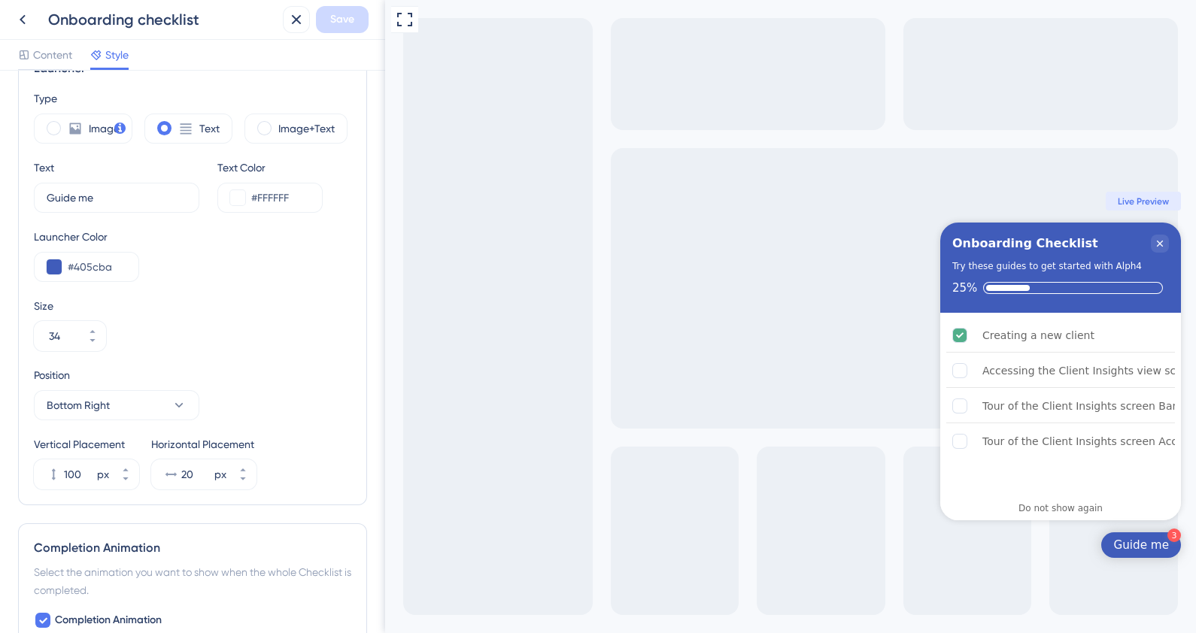
scroll to position [470, 0]
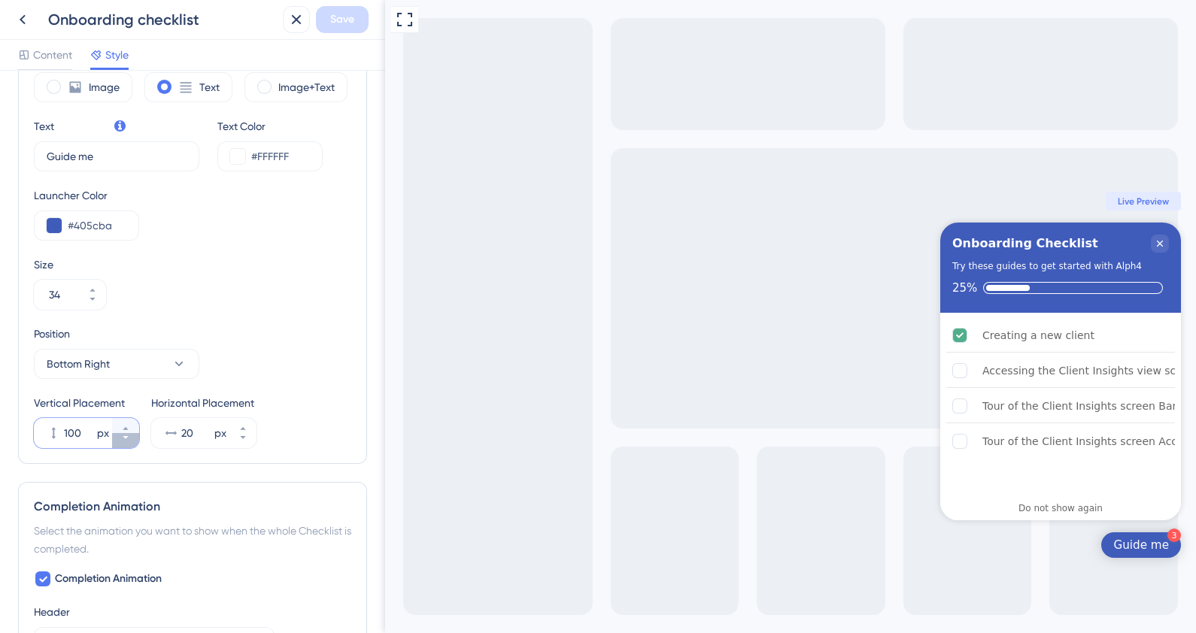
click at [123, 440] on icon at bounding box center [125, 437] width 9 height 9
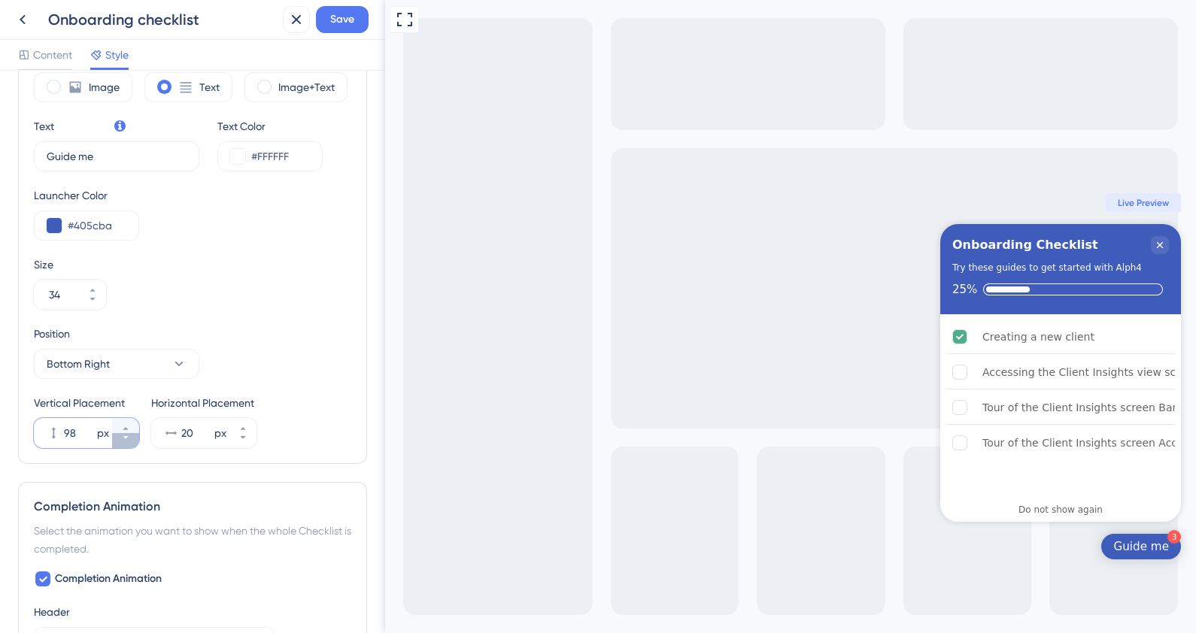
click at [123, 440] on icon at bounding box center [125, 437] width 9 height 9
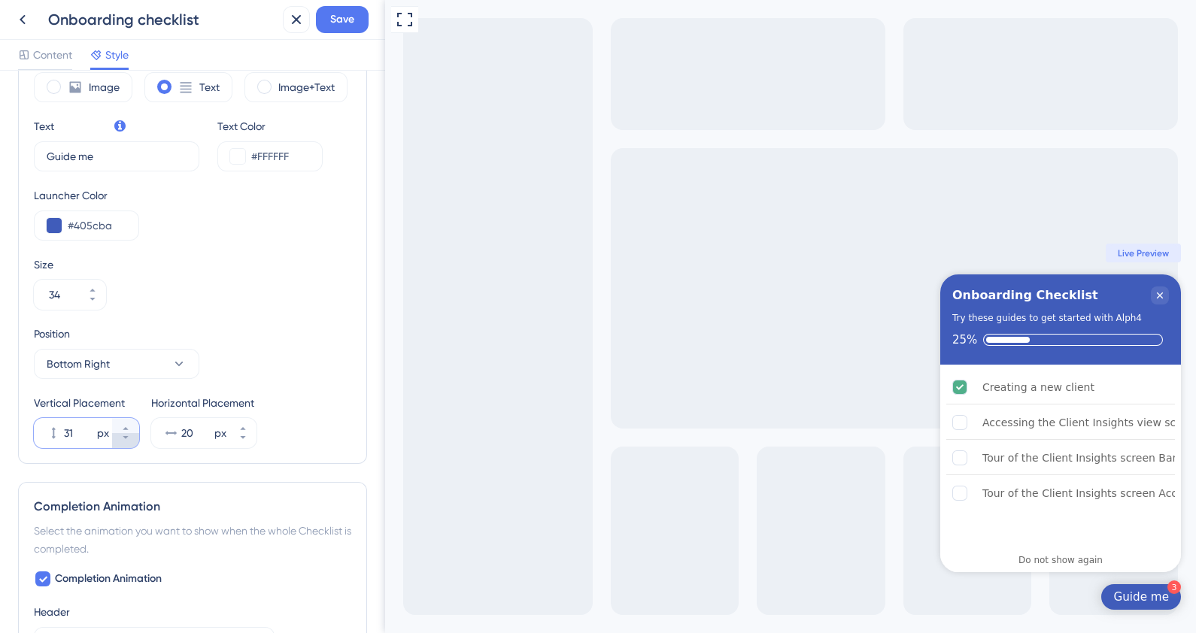
click at [123, 440] on icon at bounding box center [125, 437] width 9 height 9
type input "29"
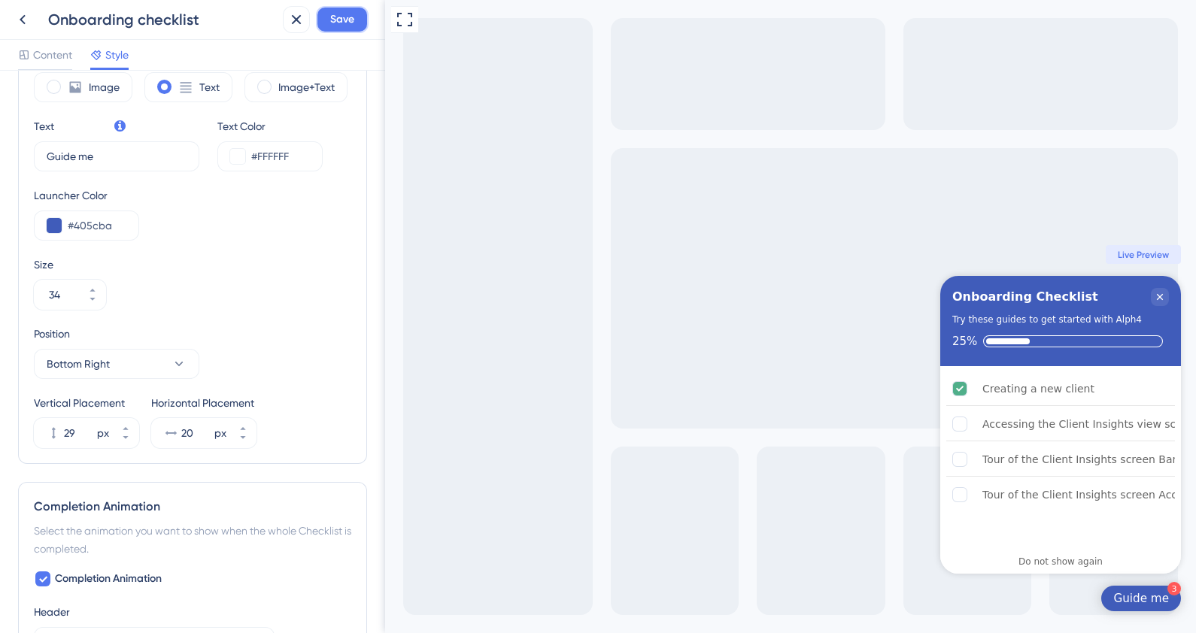
click at [328, 19] on button "Save" at bounding box center [342, 19] width 53 height 27
click at [23, 17] on icon at bounding box center [23, 20] width 6 height 10
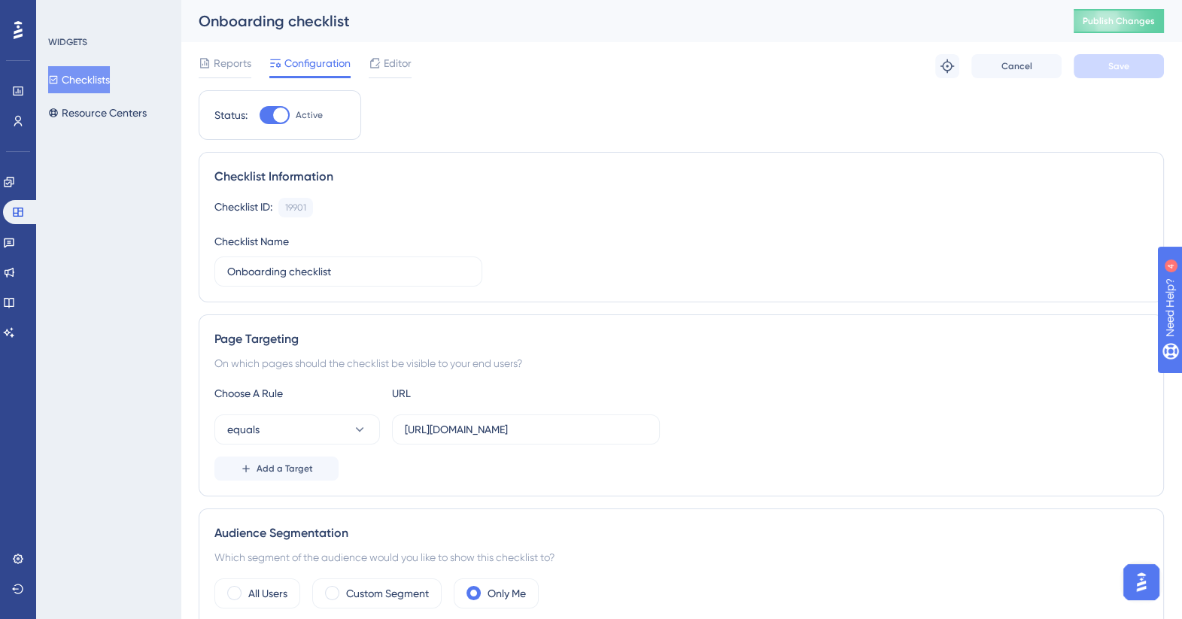
click at [1134, 36] on div "Onboarding checklist Publish Changes" at bounding box center [681, 21] width 1001 height 42
click at [1132, 23] on span "Publish Changes" at bounding box center [1119, 21] width 72 height 12
click at [19, 587] on icon at bounding box center [18, 589] width 12 height 12
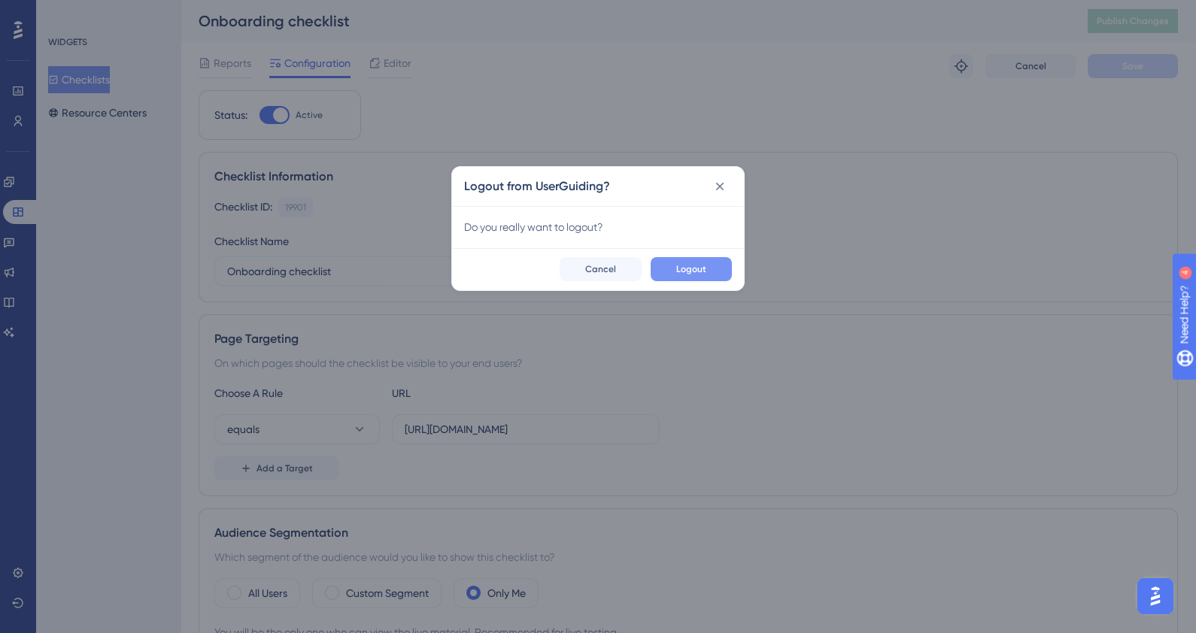
click at [707, 275] on button "Logout" at bounding box center [691, 269] width 81 height 24
